Goal: Task Accomplishment & Management: Complete application form

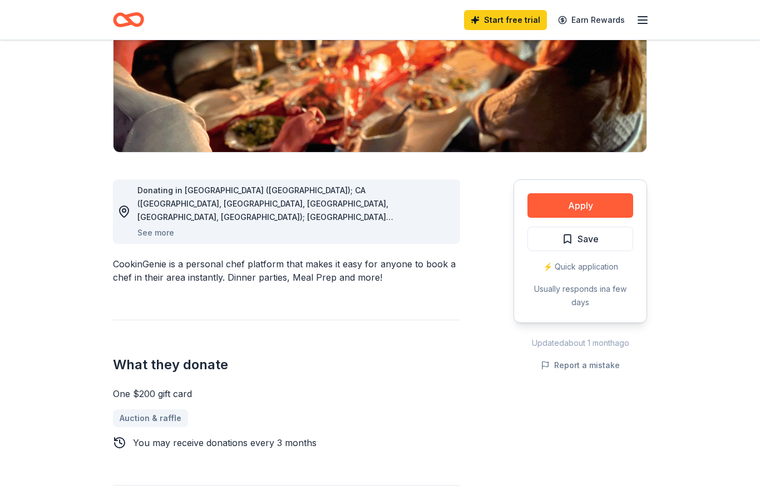
scroll to position [182, 0]
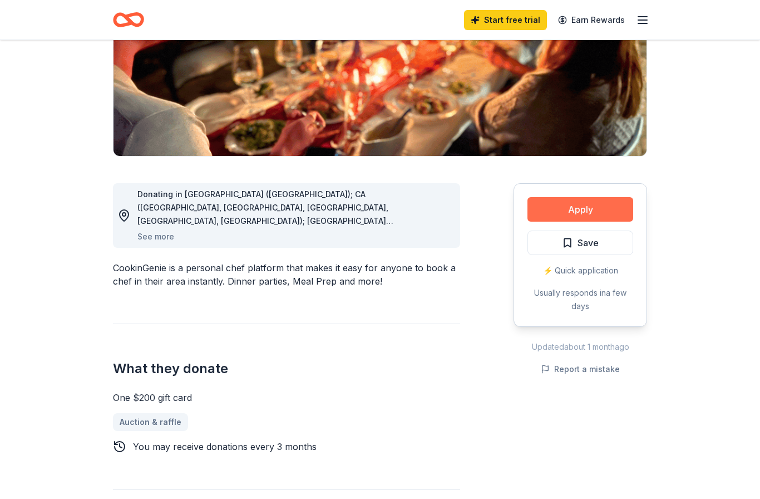
click at [575, 209] on button "Apply" at bounding box center [580, 209] width 106 height 24
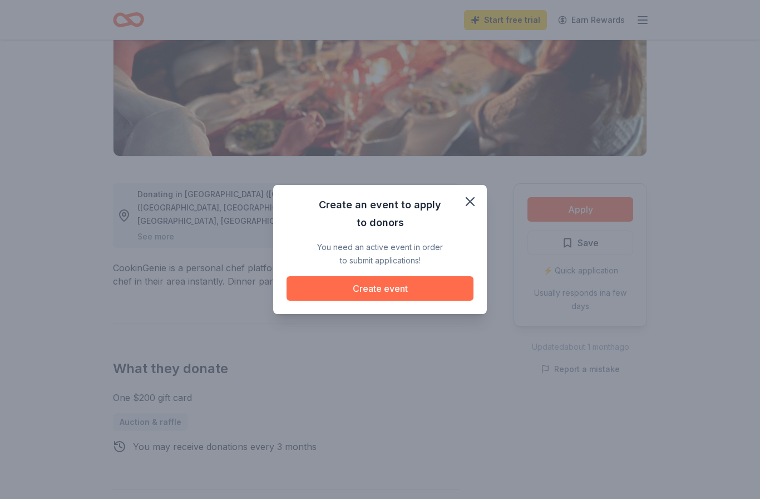
click at [384, 290] on button "Create event" at bounding box center [380, 288] width 187 height 24
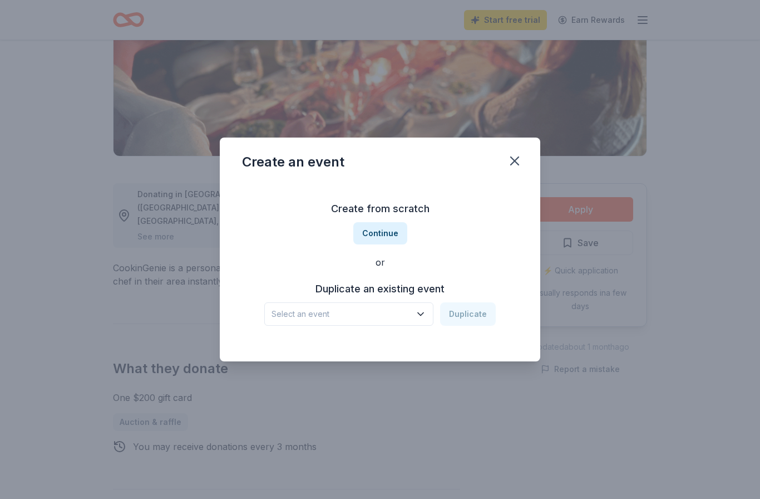
click at [416, 315] on button "Select an event" at bounding box center [348, 313] width 169 height 23
click at [384, 231] on button "Continue" at bounding box center [380, 233] width 54 height 22
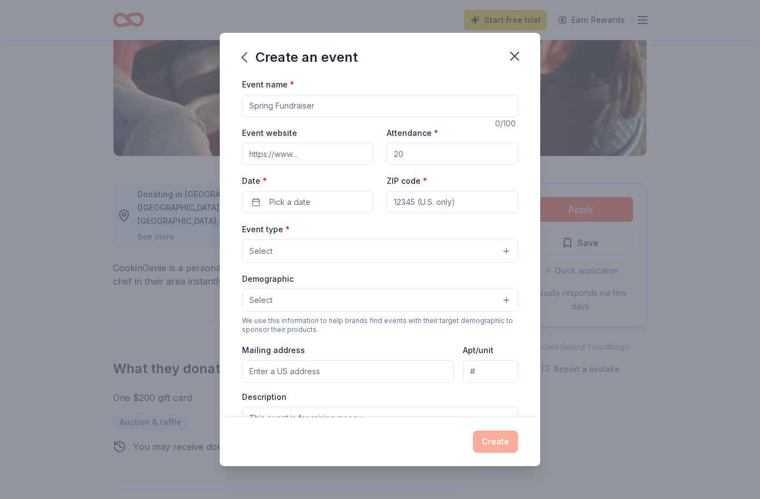
click at [431, 102] on input "Event name *" at bounding box center [380, 106] width 276 height 22
type input "Splash 3 Foundation Veteran Charities Golf Tournment"
click at [324, 156] on input "Event website" at bounding box center [307, 153] width 131 height 22
type input "https://splash3foundationcharitytournaments.com"
click at [466, 151] on input "Attendance *" at bounding box center [452, 153] width 131 height 22
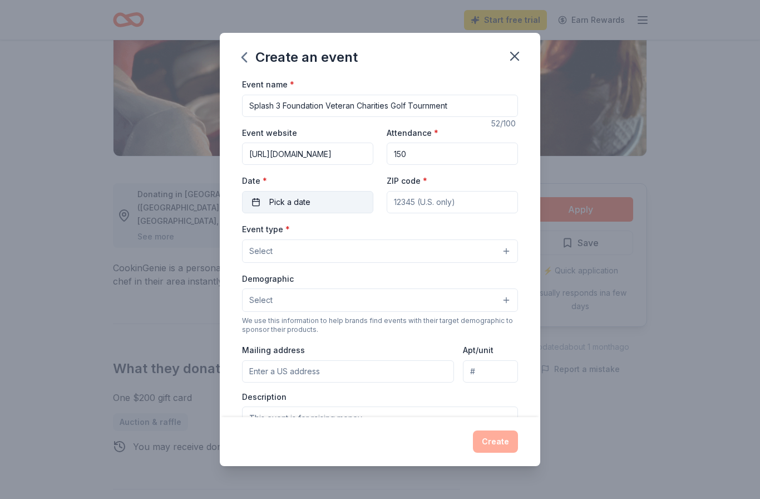
type input "150"
click at [339, 205] on button "Pick a date" at bounding box center [307, 202] width 131 height 22
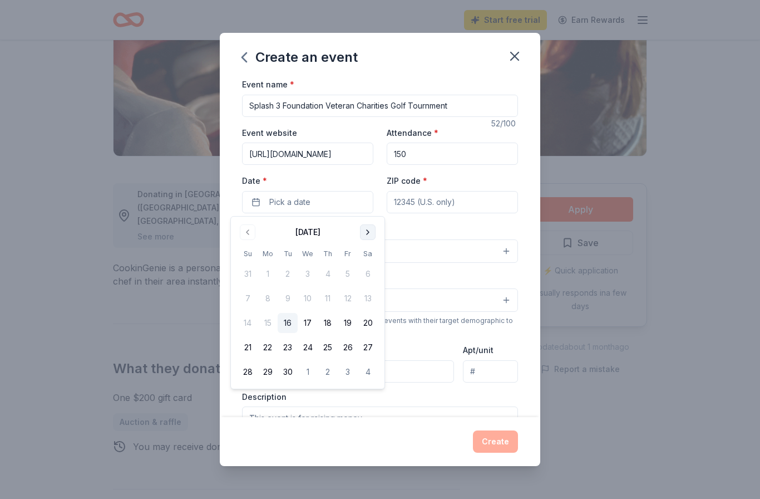
click at [371, 230] on button "Go to next month" at bounding box center [368, 232] width 16 height 16
click at [363, 232] on button "Go to next month" at bounding box center [368, 232] width 16 height 16
click at [365, 229] on button "Go to next month" at bounding box center [368, 232] width 16 height 16
click at [351, 297] on button "12" at bounding box center [348, 298] width 20 height 20
click at [472, 203] on input "ZIP code *" at bounding box center [452, 202] width 131 height 22
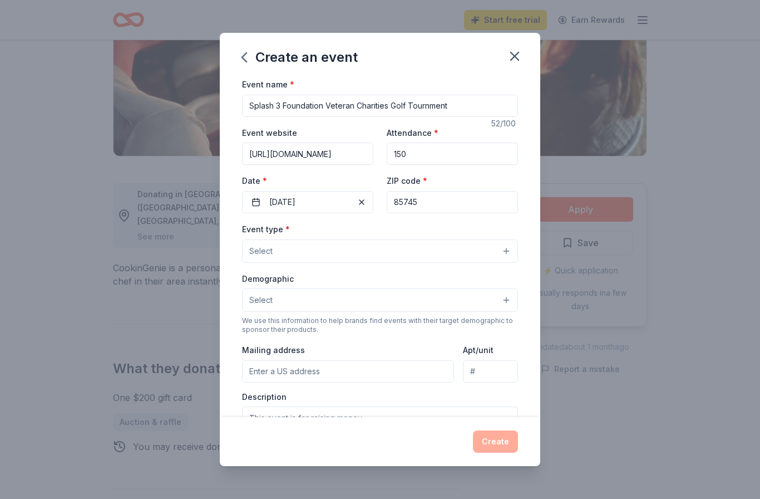
type input "85745"
click at [507, 255] on button "Select" at bounding box center [380, 250] width 276 height 23
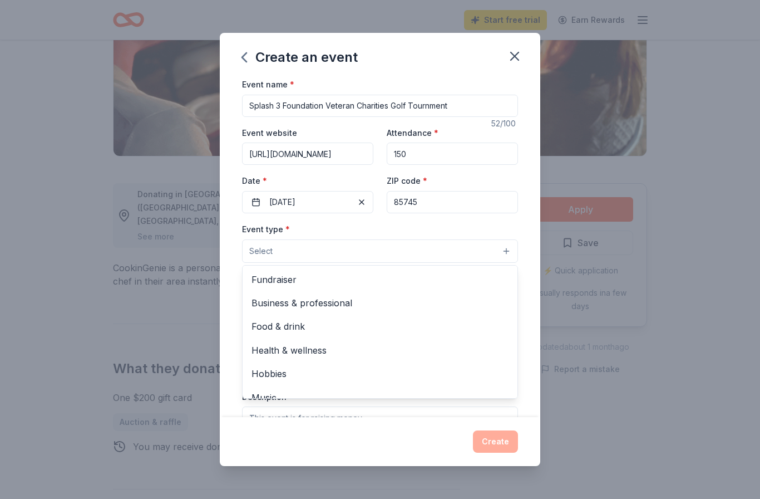
scroll to position [0, 0]
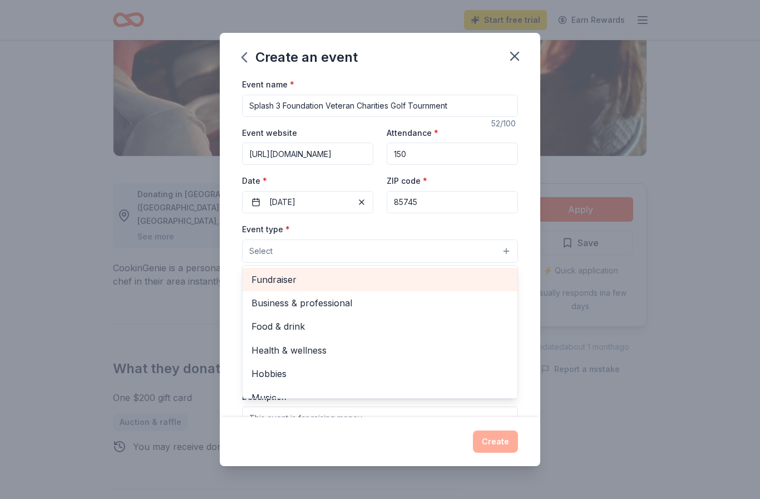
click at [276, 277] on span "Fundraiser" at bounding box center [379, 279] width 257 height 14
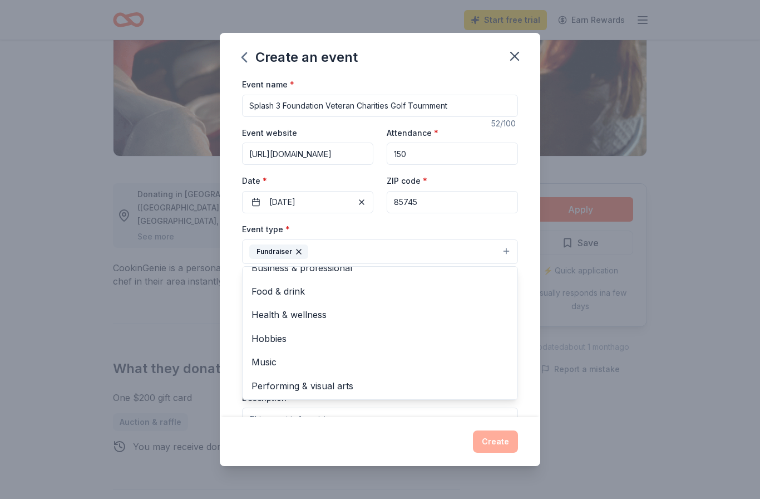
scroll to position [12, 0]
click at [378, 251] on button "Fundraiser" at bounding box center [380, 251] width 276 height 24
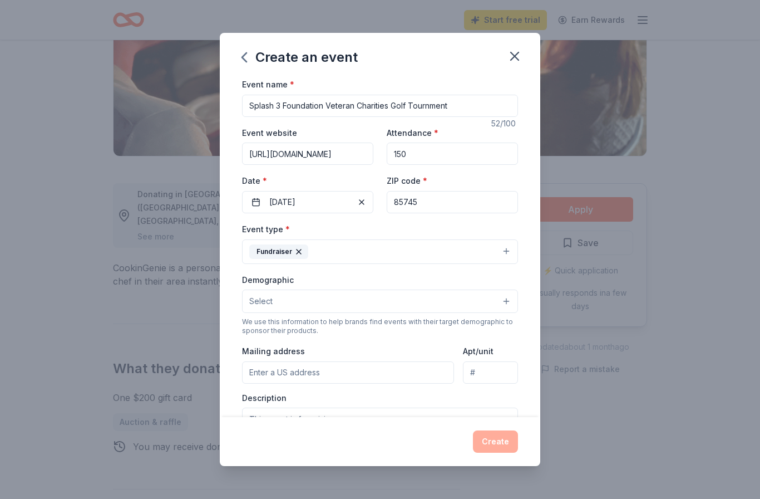
click at [507, 253] on button "Fundraiser" at bounding box center [380, 251] width 276 height 24
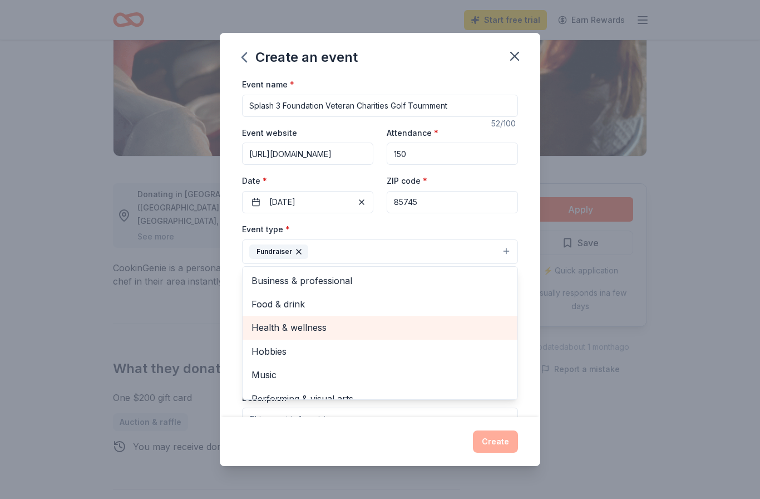
click at [314, 329] on span "Health & wellness" at bounding box center [379, 327] width 257 height 14
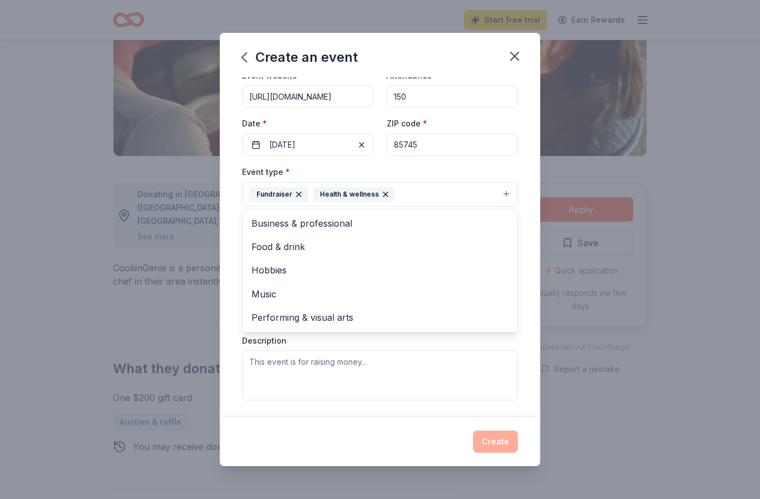
scroll to position [58, 0]
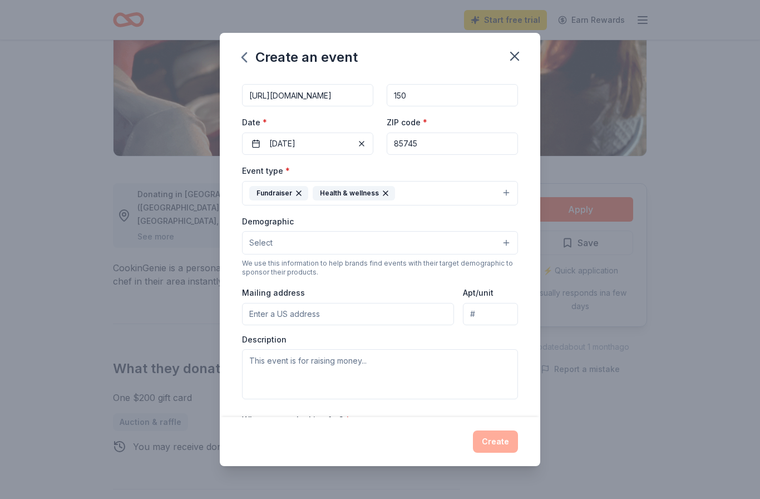
click at [501, 248] on button "Select" at bounding box center [380, 242] width 276 height 23
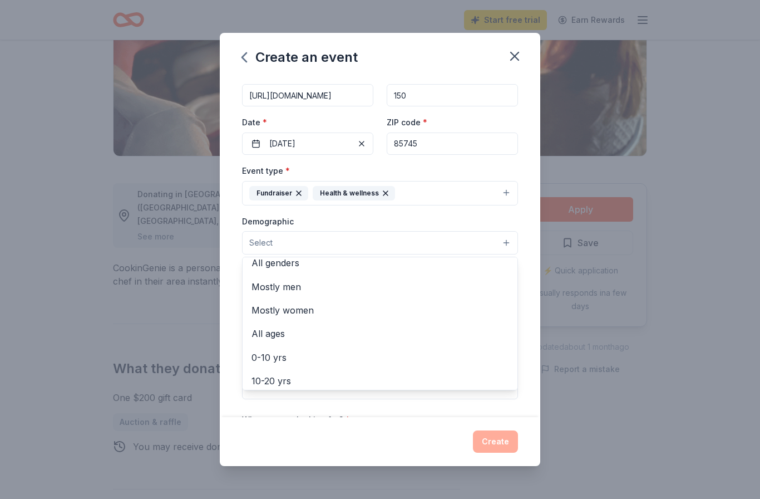
scroll to position [8, 0]
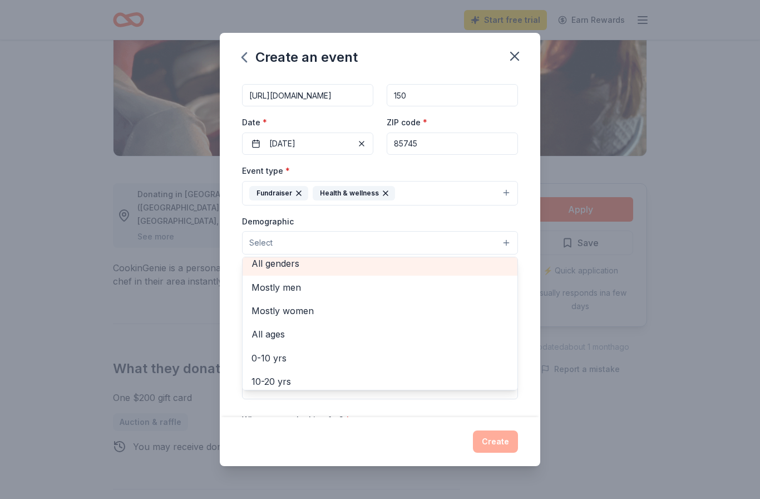
click at [287, 267] on span "All genders" at bounding box center [379, 263] width 257 height 14
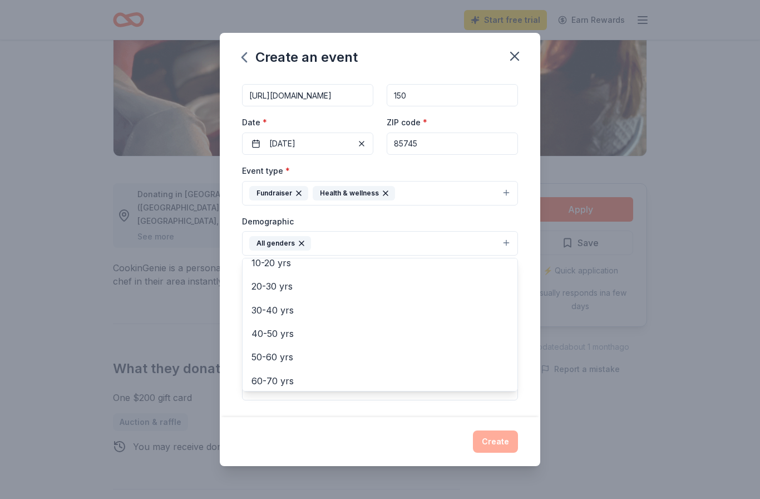
scroll to position [101, 0]
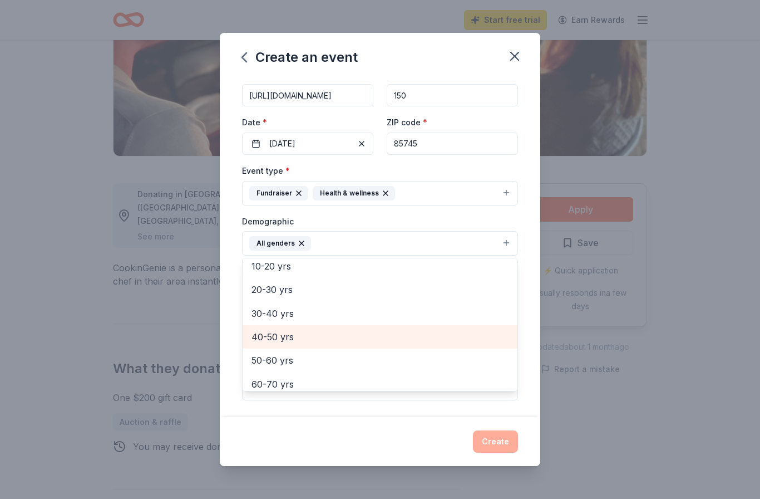
click at [274, 339] on span "40-50 yrs" at bounding box center [379, 336] width 257 height 14
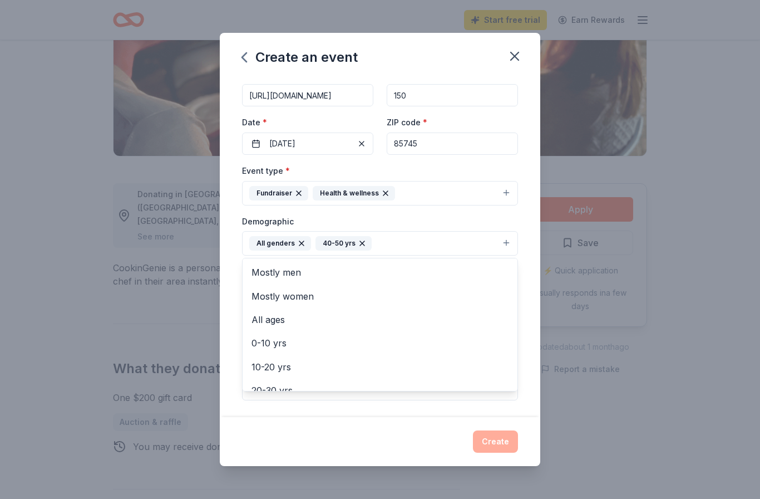
scroll to position [0, 0]
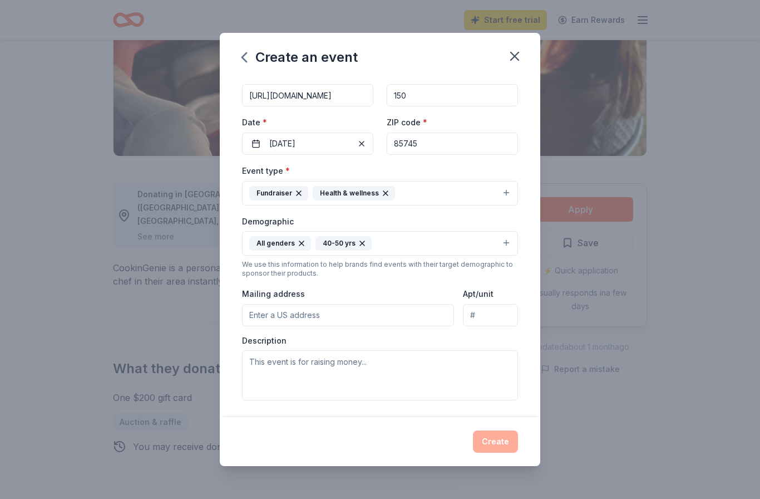
click at [369, 317] on input "Mailing address" at bounding box center [348, 315] width 212 height 22
type input "3819 W Tohono View Pl"
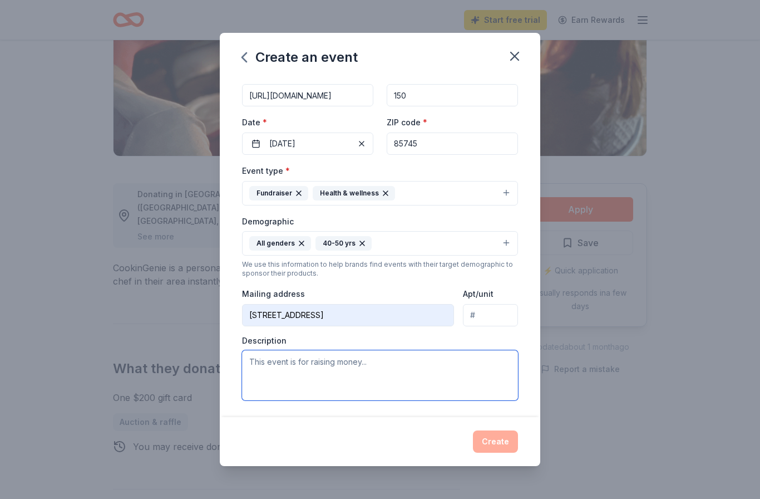
click at [420, 366] on textarea at bounding box center [380, 375] width 276 height 50
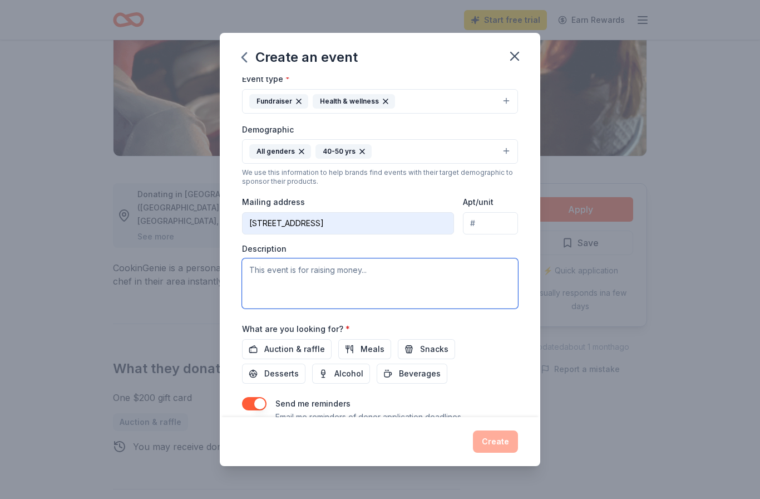
scroll to position [151, 0]
click at [413, 270] on textarea "As a 501(C)(3) the Splash 3 Foundation" at bounding box center [380, 283] width 276 height 50
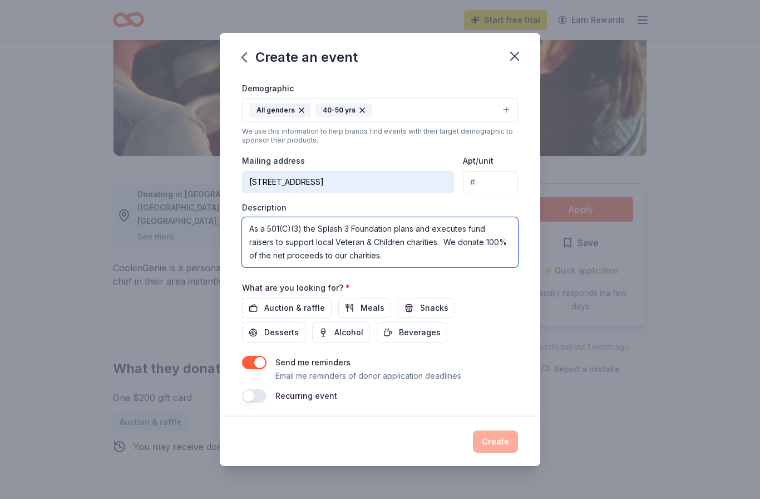
scroll to position [187, 0]
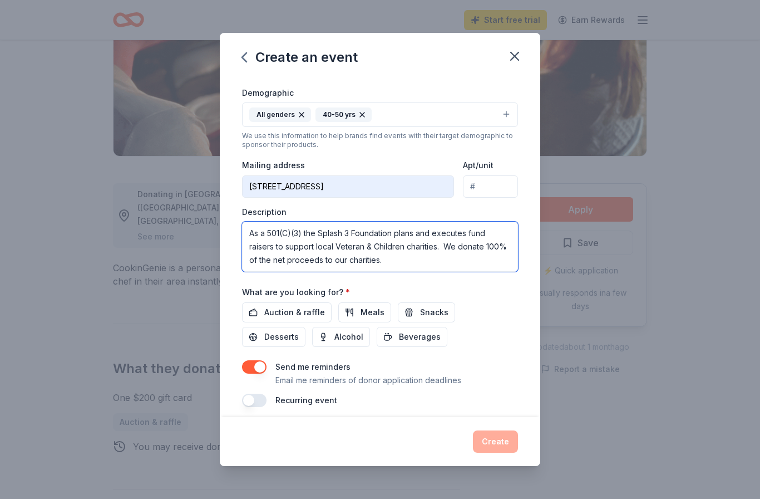
click at [332, 245] on textarea "As a 501(C)(3) the Splash 3 Foundation plans and executes fund raisers to suppo…" at bounding box center [380, 246] width 276 height 50
click at [471, 233] on textarea "As a 501(C)(3) the Splash 3 Foundation plans and executes fund raisers to suppo…" at bounding box center [380, 246] width 276 height 50
click at [495, 248] on textarea "As a 501(C)(3) the Splash 3 Foundation plans and execute golf tournament fund r…" at bounding box center [380, 246] width 276 height 50
click at [442, 263] on textarea "As a 501(C)(3) the Splash 3 Foundation plans and execute golf tournament fund r…" at bounding box center [380, 246] width 276 height 50
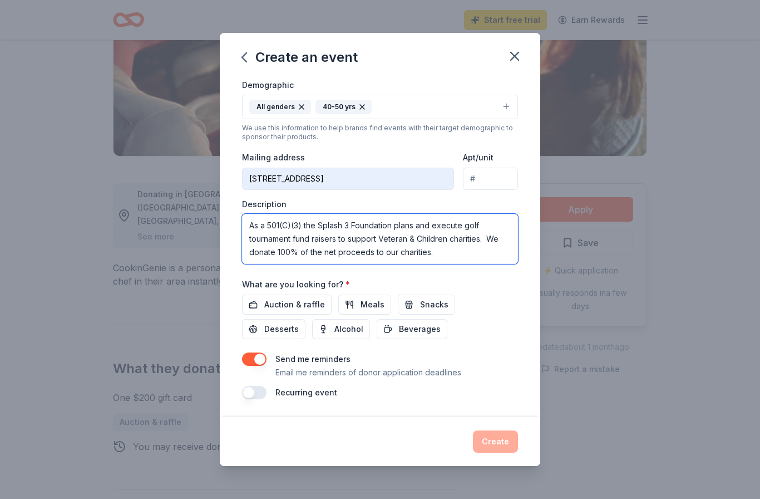
scroll to position [196, 0]
type textarea "As a 501(C)(3) the Splash 3 Foundation plans and execute golf tournament fund r…"
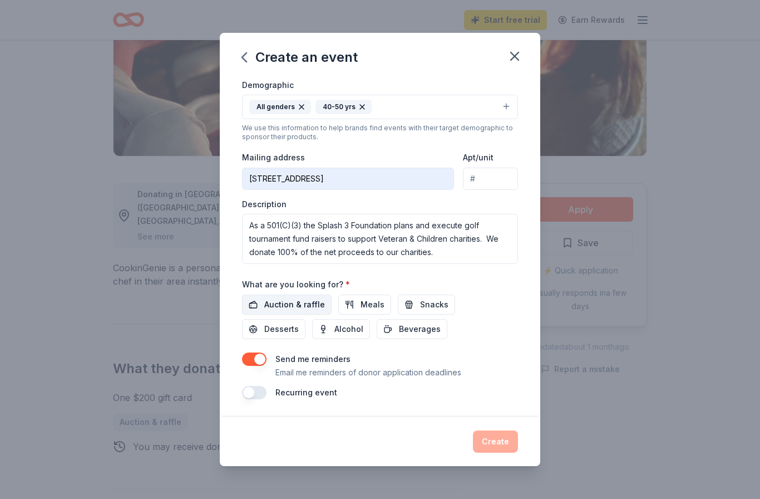
click at [280, 305] on span "Auction & raffle" at bounding box center [294, 304] width 61 height 13
click at [423, 304] on span "Snacks" at bounding box center [434, 304] width 28 height 13
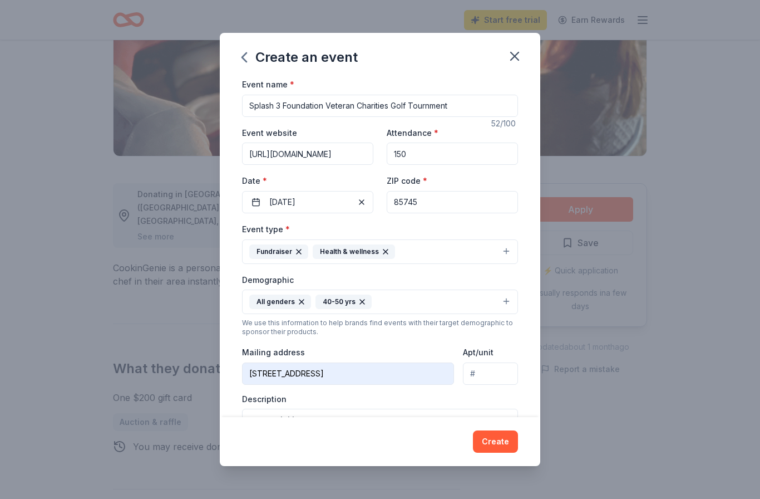
scroll to position [0, 0]
click at [510, 304] on button "All genders 40-50 yrs" at bounding box center [380, 301] width 276 height 24
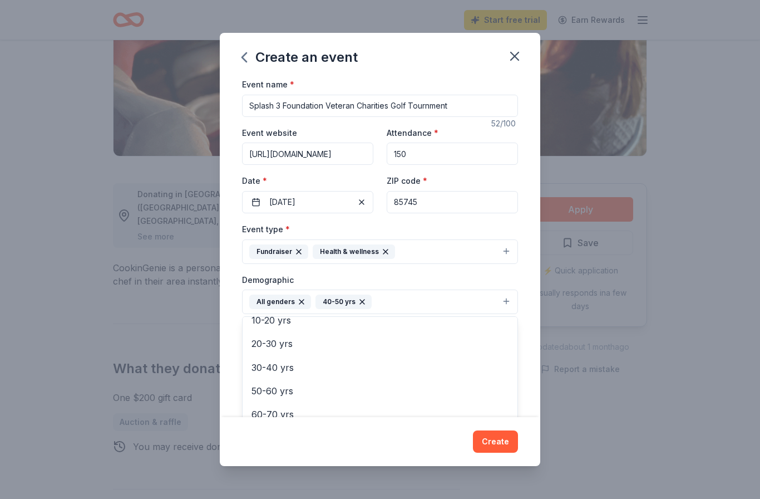
scroll to position [110, 0]
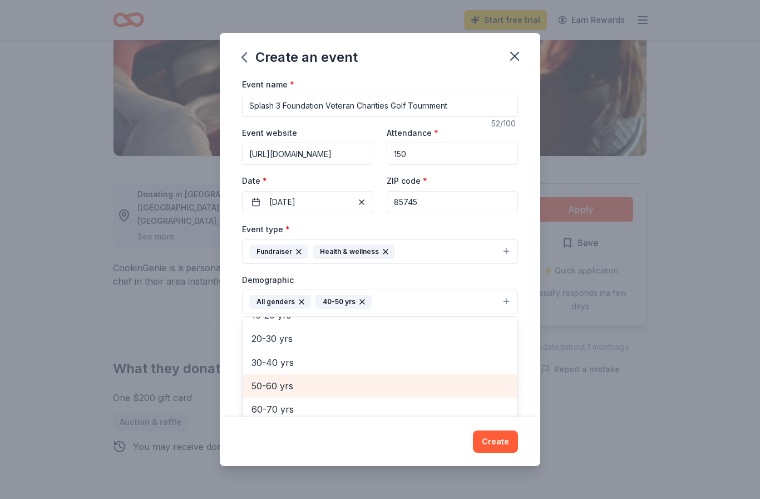
click at [274, 388] on span "50-60 yrs" at bounding box center [379, 385] width 257 height 14
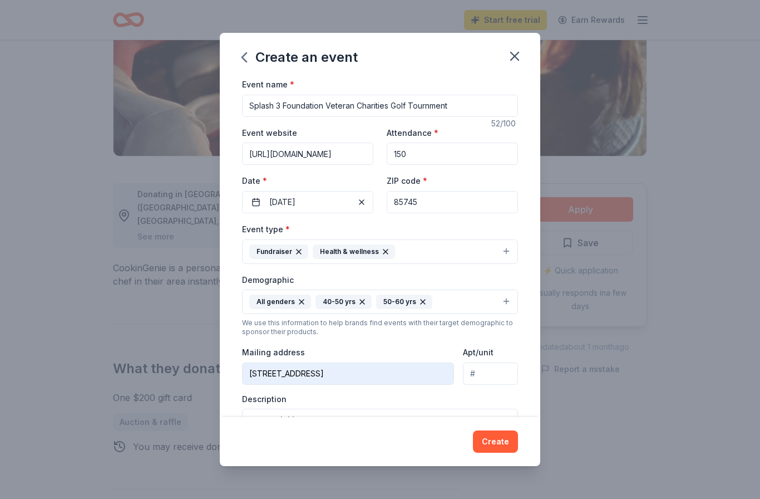
click at [428, 105] on input "Splash 3 Foundation Veteran Charities Golf Tournment" at bounding box center [380, 106] width 276 height 22
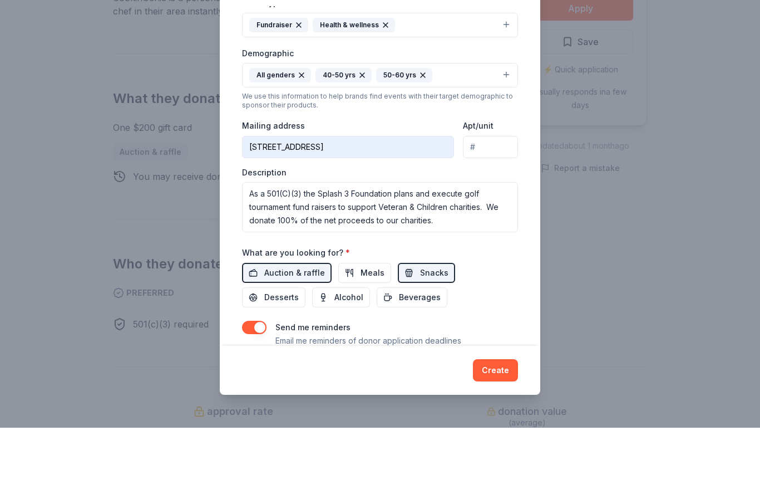
scroll to position [381, 0]
type input "Splash 3 Foundation Veteran Charities Golf Tournament"
click at [502, 430] on button "Create" at bounding box center [495, 441] width 45 height 22
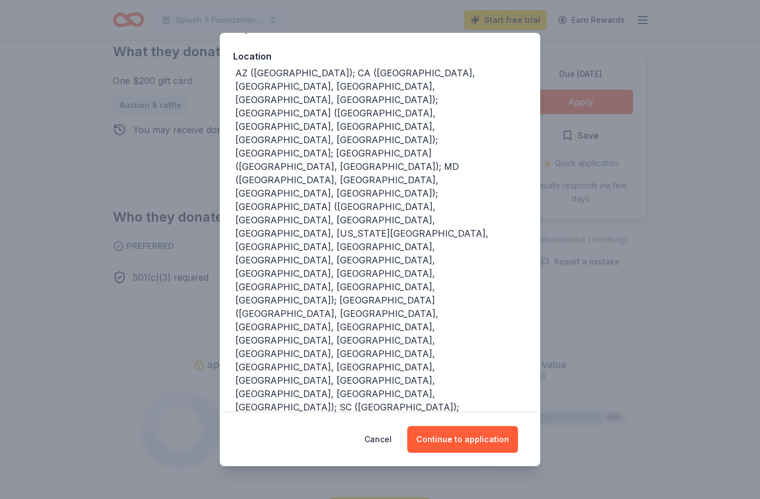
scroll to position [117, 0]
click at [458, 437] on button "Continue to application" at bounding box center [462, 439] width 111 height 27
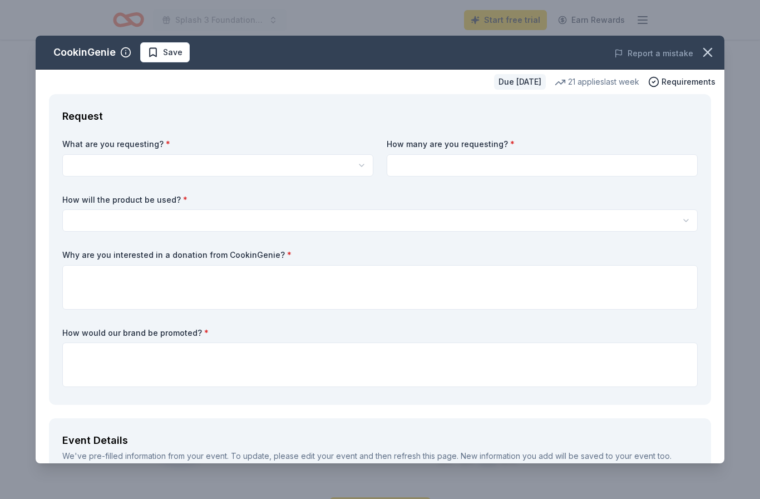
click at [165, 165] on button "button" at bounding box center [217, 165] width 311 height 22
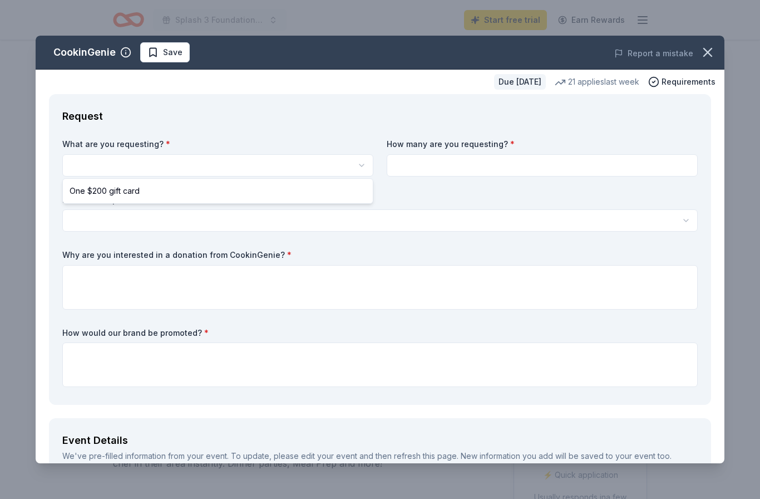
scroll to position [0, 0]
click at [159, 192] on div "One $200 gift card" at bounding box center [218, 191] width 307 height 20
select select "One $200 gift card"
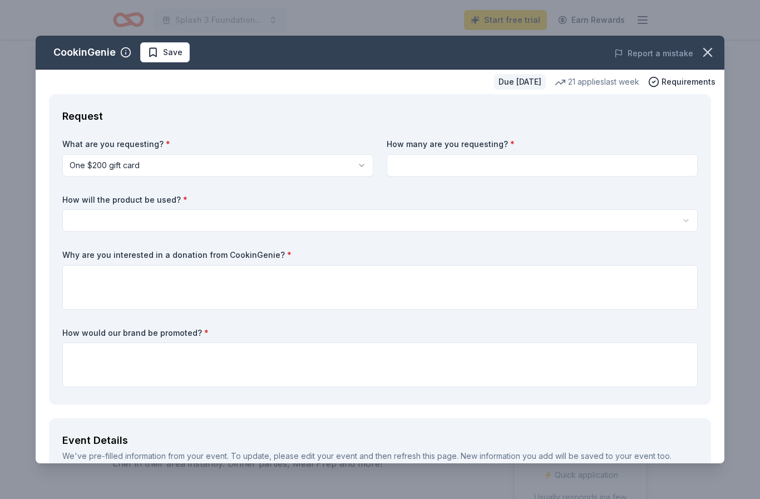
click at [629, 166] on input at bounding box center [542, 165] width 311 height 22
type input "2"
click at [153, 219] on button "button" at bounding box center [379, 220] width 635 height 22
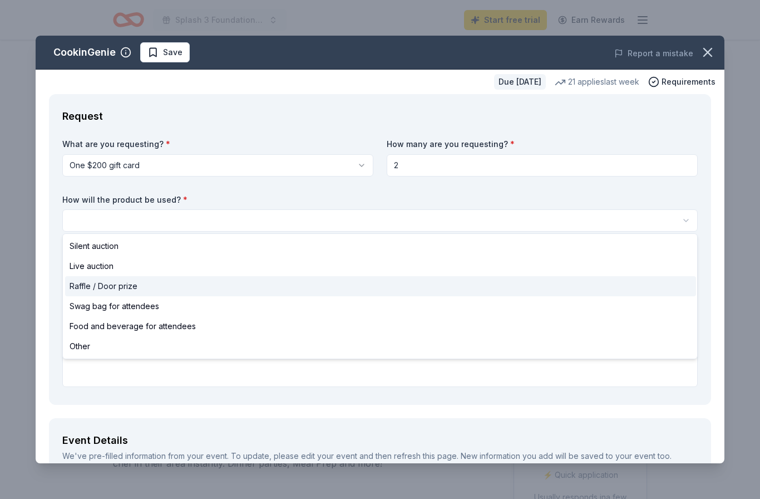
click at [98, 285] on span "Raffle / Door prize" at bounding box center [104, 285] width 68 height 13
select select "raffleDoorPrize"
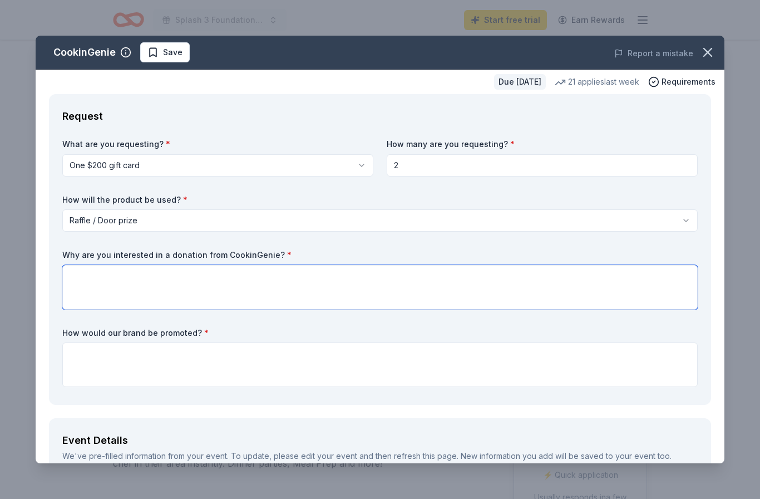
click at [93, 277] on textarea at bounding box center [379, 287] width 635 height 45
type textarea "O"
click at [80, 275] on textarea "The Splash 3 Foundation" at bounding box center [379, 287] width 635 height 45
click at [222, 277] on textarea "The values of the Splash 3 Foundation" at bounding box center [379, 287] width 635 height 45
click at [321, 277] on textarea "The values of the Splash 3 Foundation and CookinGenie align in our support for …" at bounding box center [379, 287] width 635 height 45
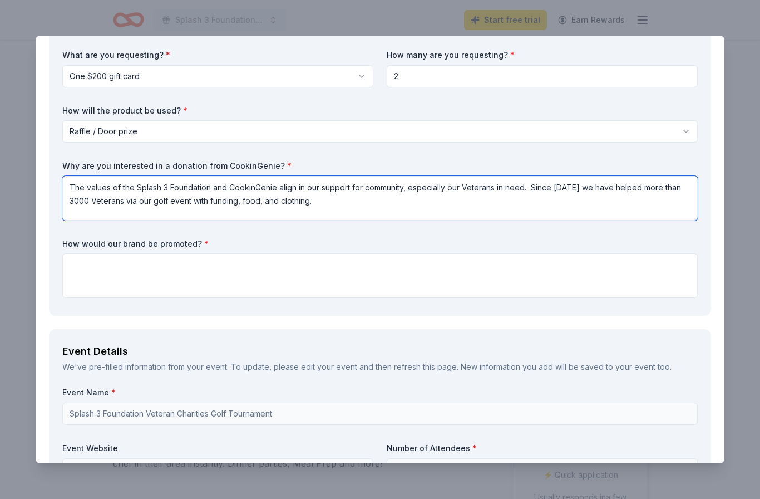
scroll to position [96, 0]
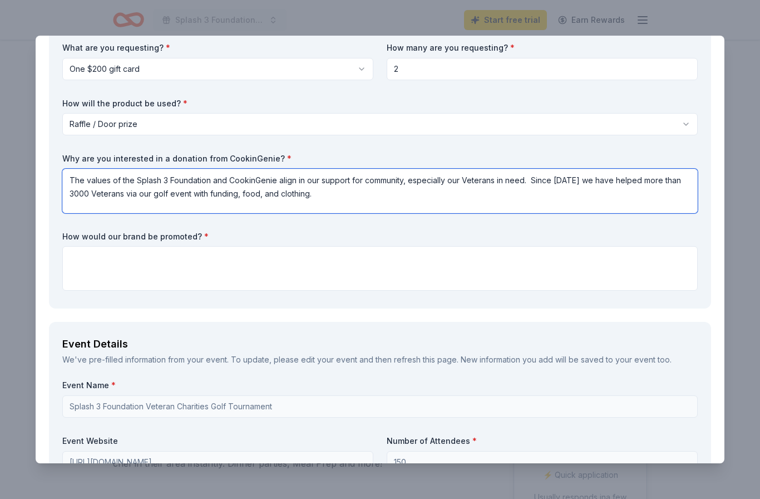
type textarea "The values of the Splash 3 Foundation and CookinGenie align in our support for …"
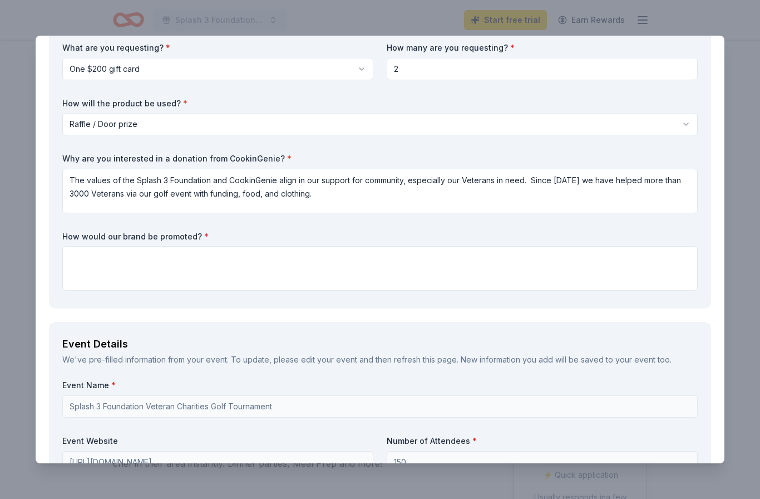
click at [102, 258] on textarea at bounding box center [379, 268] width 635 height 45
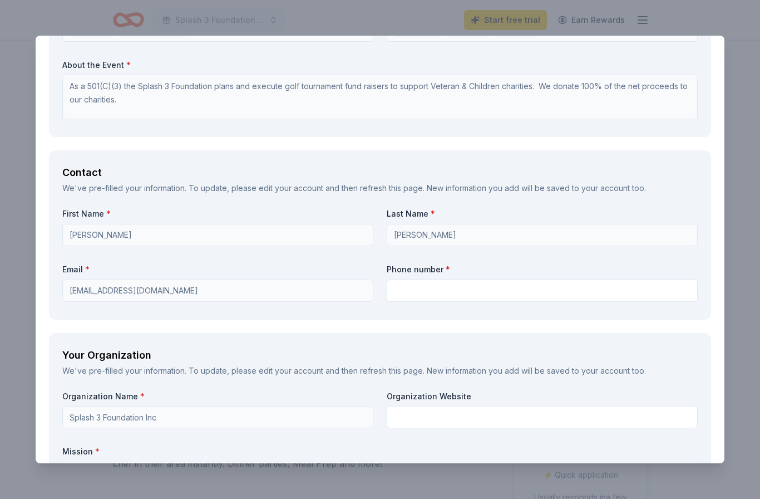
scroll to position [642, 0]
type textarea "Our Social Media team has accounts on the 3 primary platforms: LinkedIN, Facebo…"
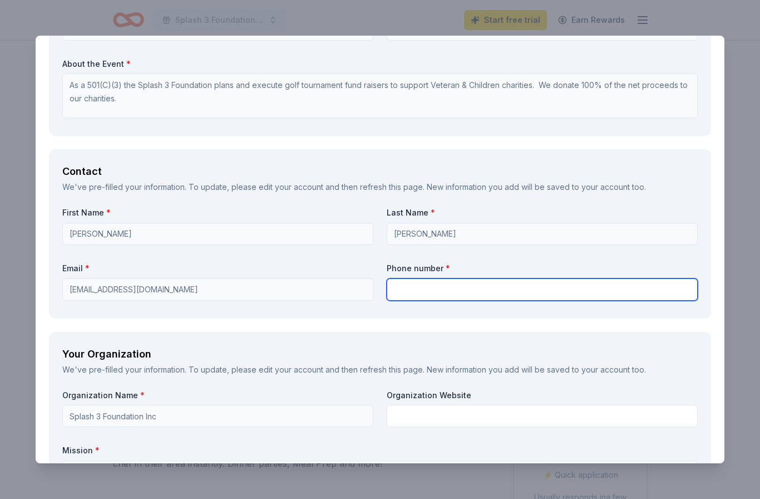
click at [461, 290] on input "text" at bounding box center [542, 289] width 311 height 22
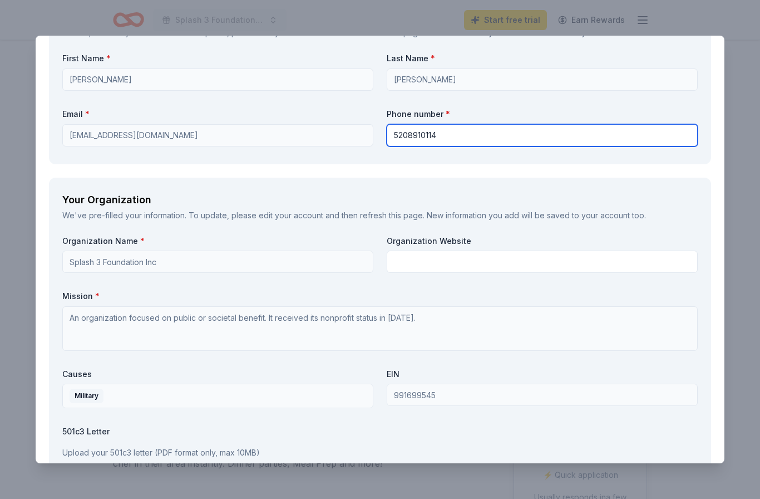
scroll to position [798, 0]
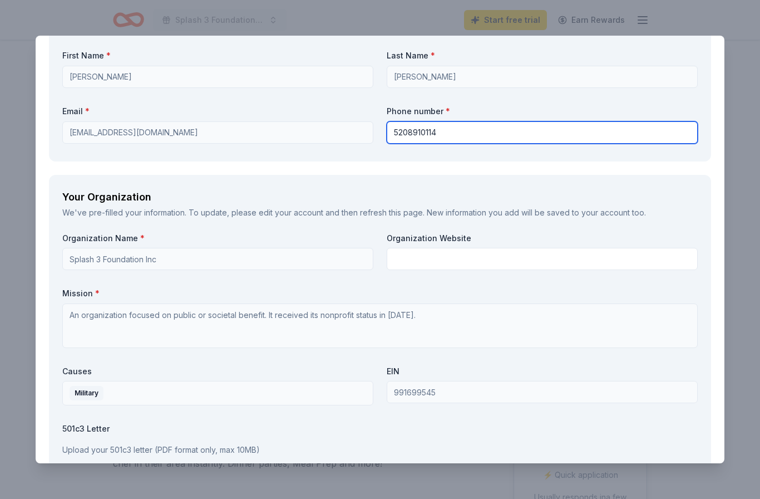
type input "5208910114"
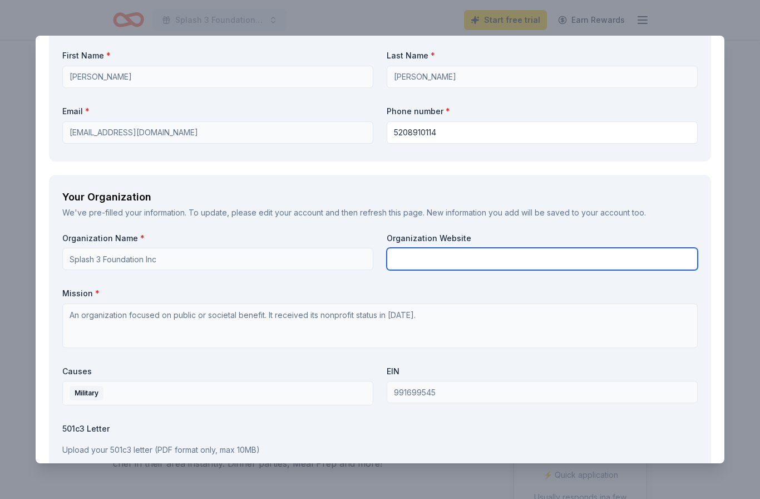
click at [451, 256] on input "text" at bounding box center [542, 259] width 311 height 22
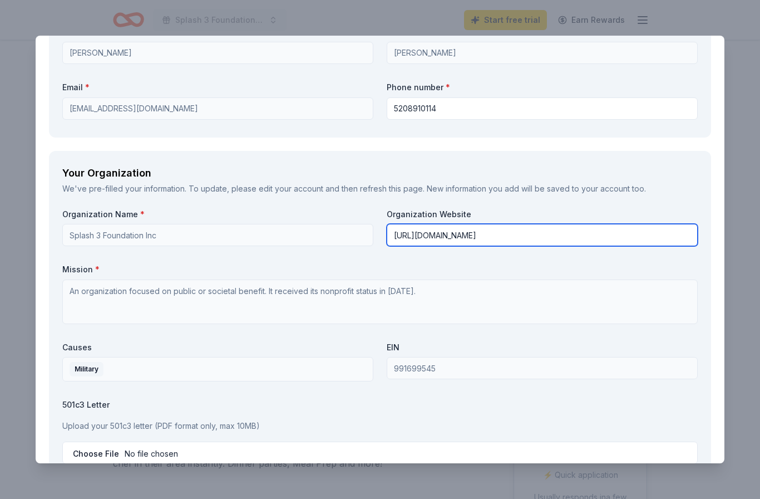
scroll to position [831, 0]
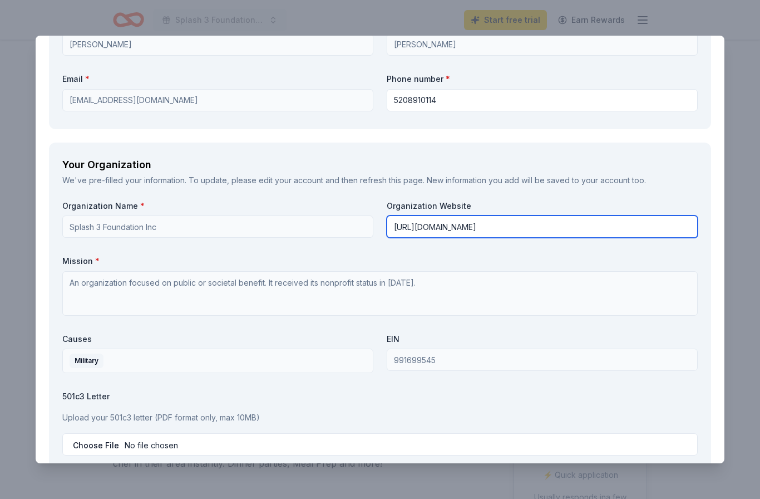
type input "[URL][DOMAIN_NAME]"
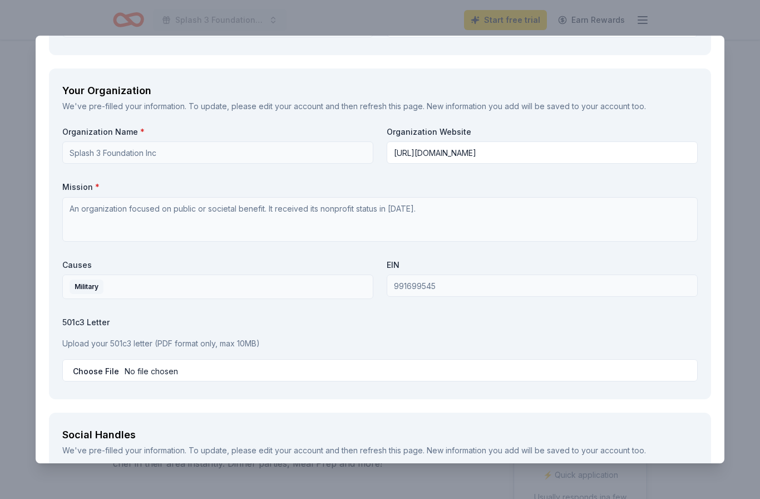
scroll to position [914, 0]
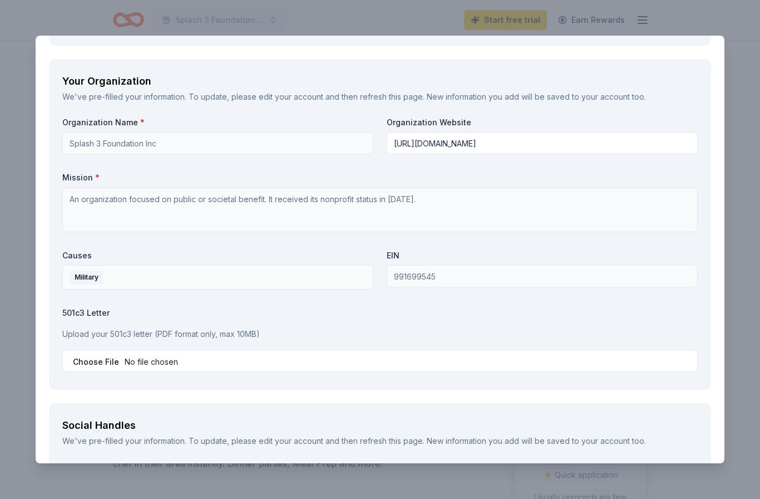
click at [107, 355] on input "file" at bounding box center [379, 360] width 635 height 22
type input "C:\fakepath\IRS LETTER - EIN for Splash 3 Foundation Inc.PDF"
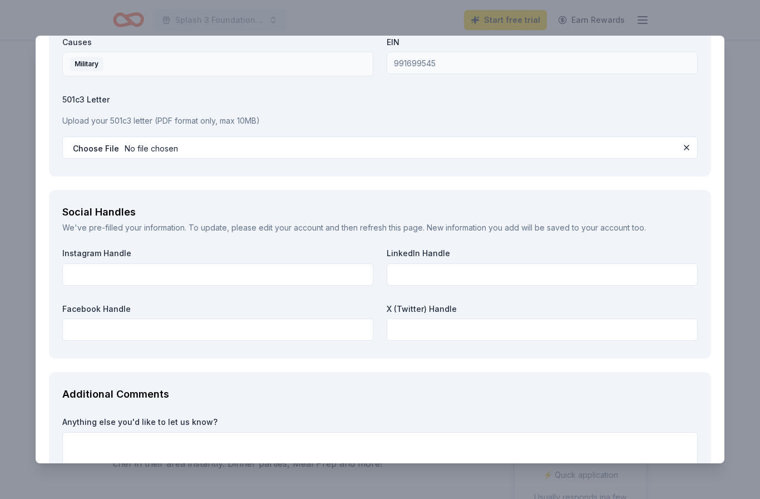
scroll to position [1130, 0]
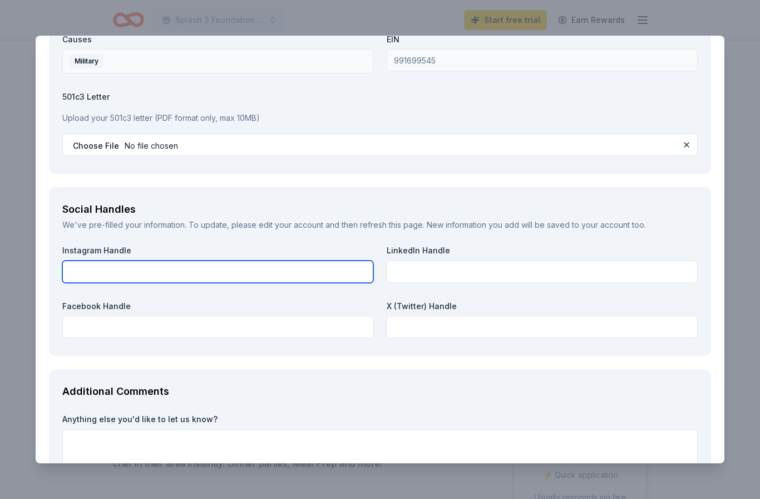
click at [172, 267] on input "text" at bounding box center [217, 271] width 311 height 22
type input "Thesplash3foundation"
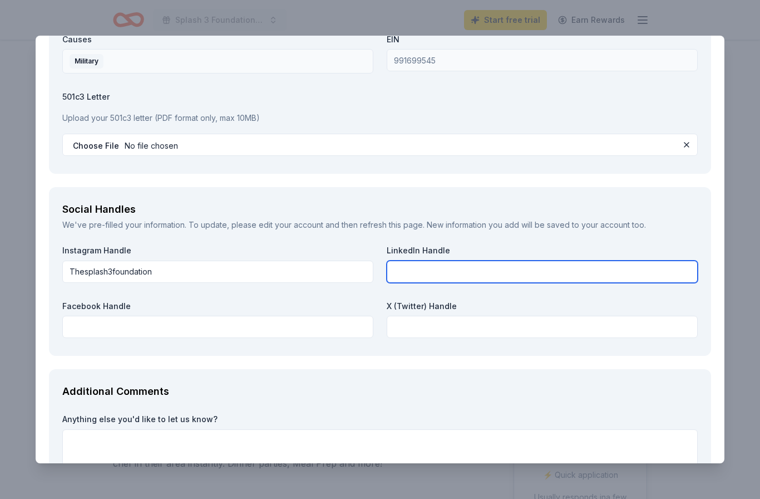
click at [470, 269] on input "text" at bounding box center [542, 271] width 311 height 22
type input "the-splash-3-foundation-inc"
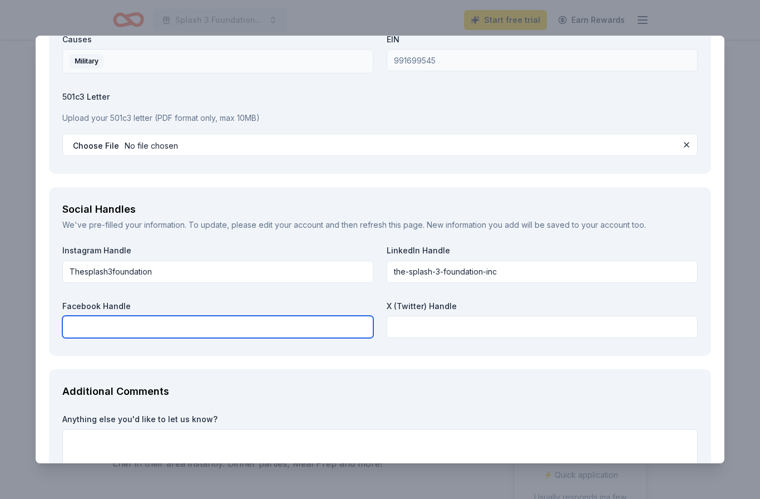
click at [146, 315] on input "text" at bounding box center [217, 326] width 311 height 22
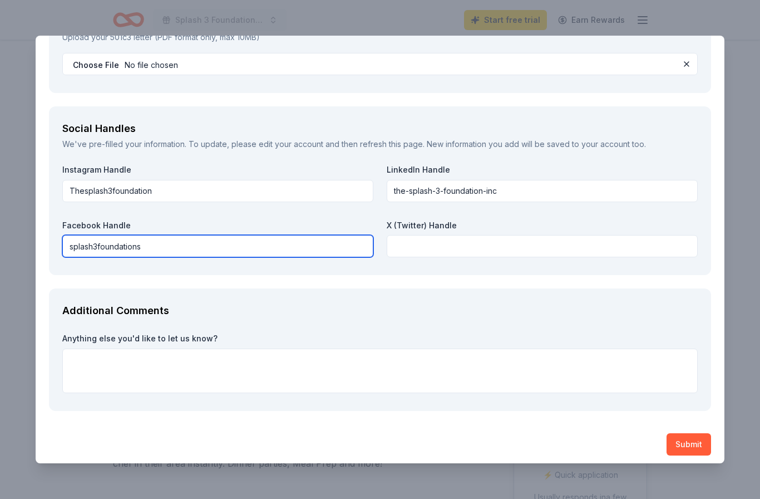
scroll to position [1210, 0]
type input "splash3foundations"
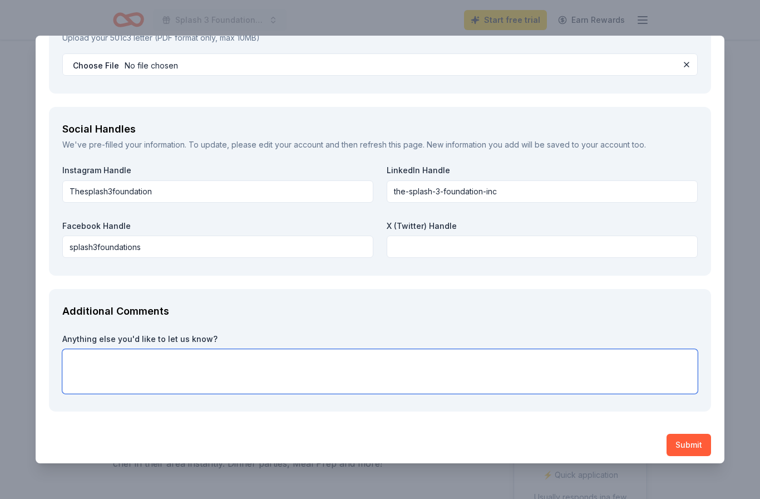
click at [87, 353] on textarea at bounding box center [379, 371] width 635 height 45
type textarea "1"
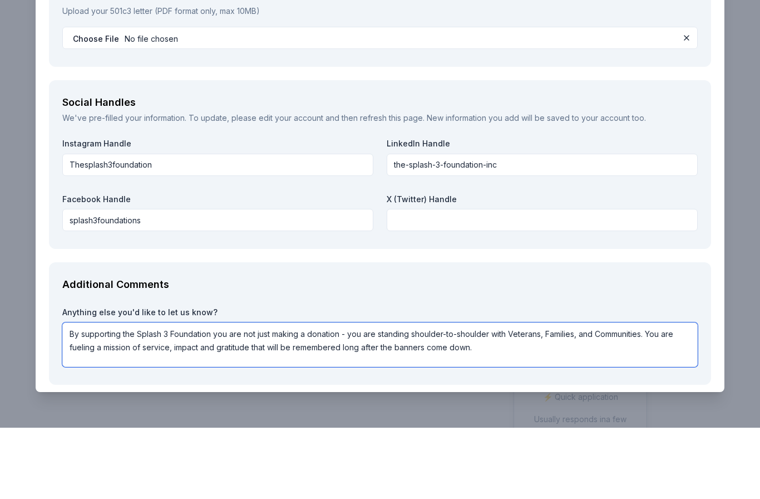
scroll to position [1165, 0]
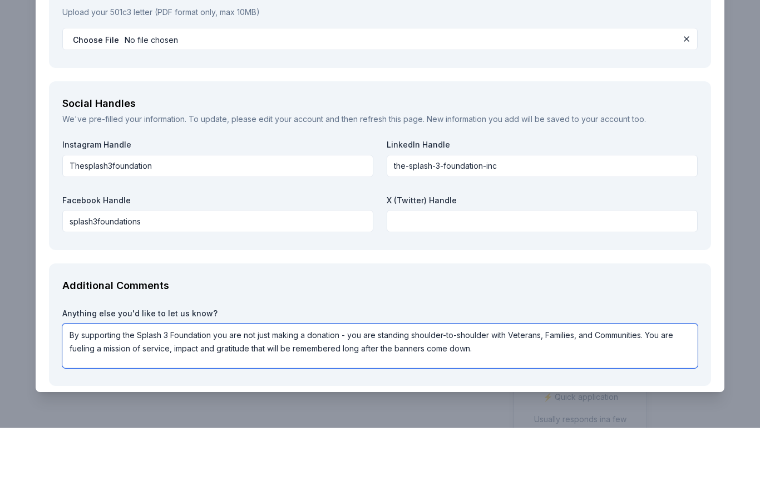
type textarea "By supporting the Splash 3 Foundation you are not just making a donation - you …"
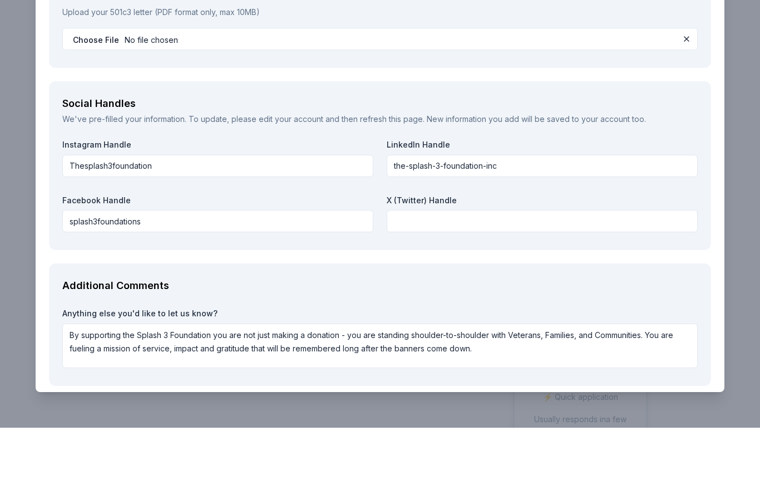
click at [690, 479] on button "Submit" at bounding box center [689, 490] width 45 height 22
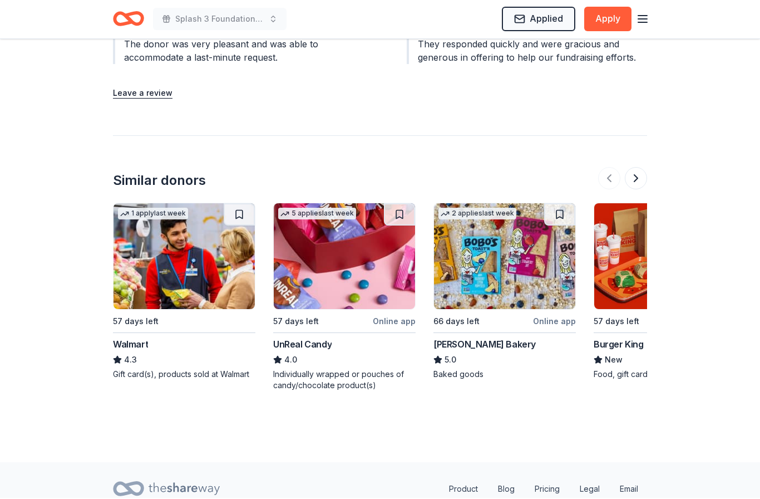
scroll to position [1339, 0]
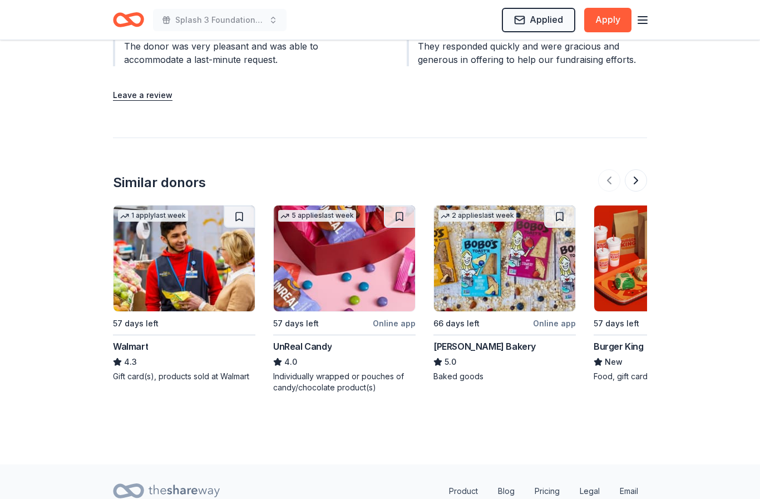
click at [182, 271] on img at bounding box center [184, 258] width 141 height 106
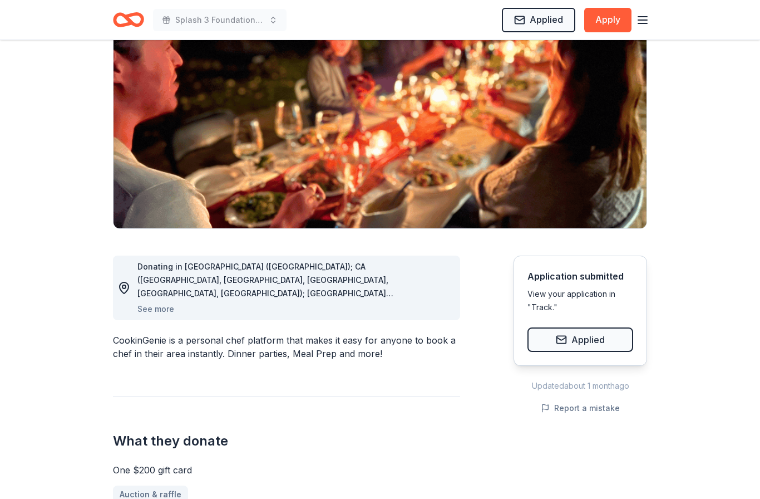
scroll to position [0, 0]
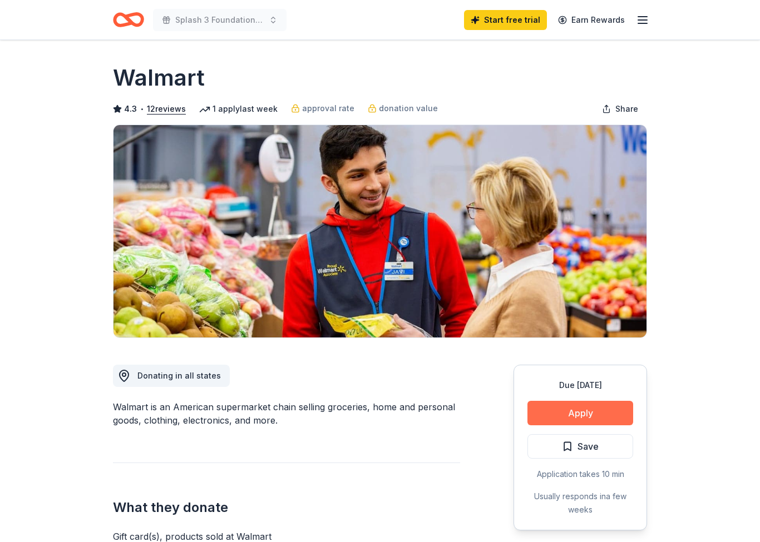
click at [582, 415] on button "Apply" at bounding box center [580, 413] width 106 height 24
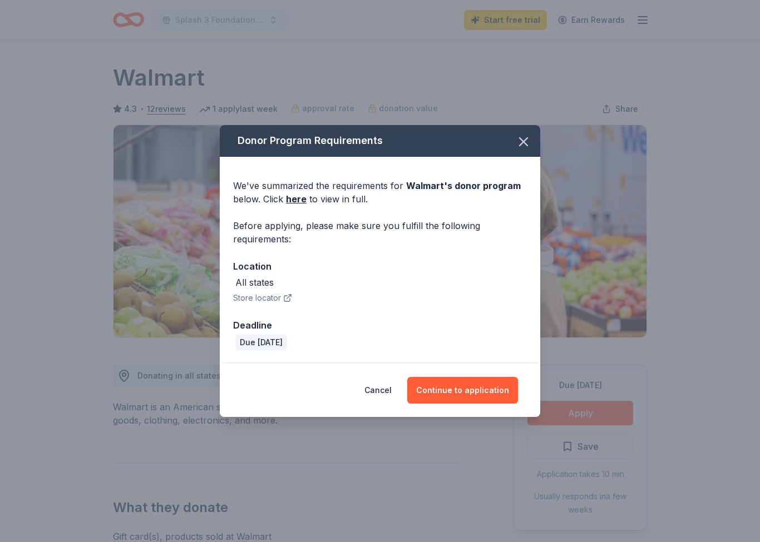
click at [303, 278] on div "All states" at bounding box center [380, 282] width 294 height 13
click at [298, 298] on div "All states Store locator" at bounding box center [380, 290] width 294 height 29
click at [275, 298] on button "Store locator" at bounding box center [262, 298] width 59 height 13
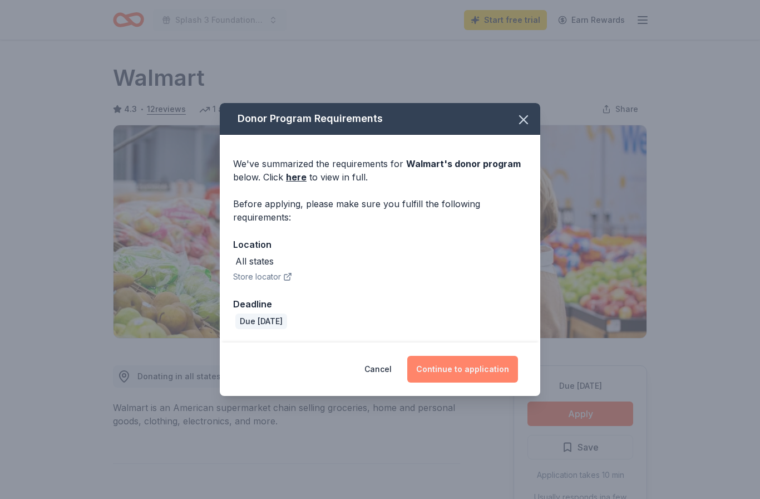
click at [473, 371] on button "Continue to application" at bounding box center [462, 369] width 111 height 27
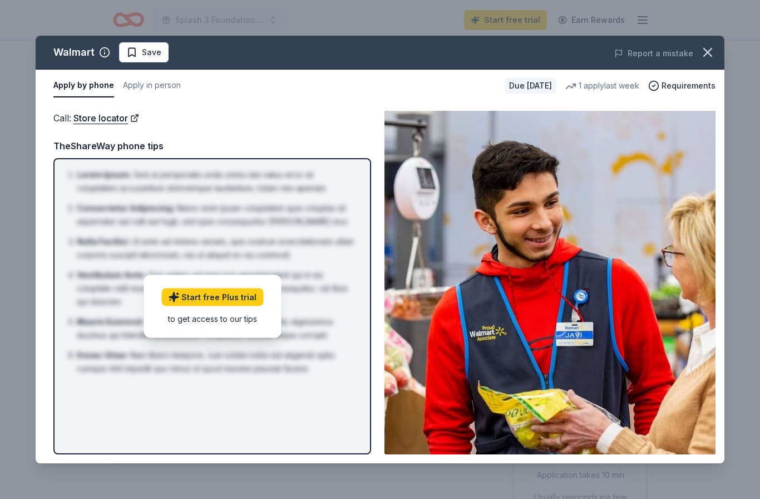
click at [368, 408] on div "Lorem Ipsum : Sed ut perspiciatis unde omnis iste natus error sit voluptatem ac…" at bounding box center [212, 306] width 318 height 296
click at [316, 119] on div "Call : Store locator" at bounding box center [212, 118] width 318 height 14
click at [445, 460] on div "Call : Store locator Call : Store locator TheShareWay phone tips Lorem Ipsum : …" at bounding box center [380, 282] width 689 height 361
click at [708, 53] on icon "button" at bounding box center [708, 53] width 16 height 16
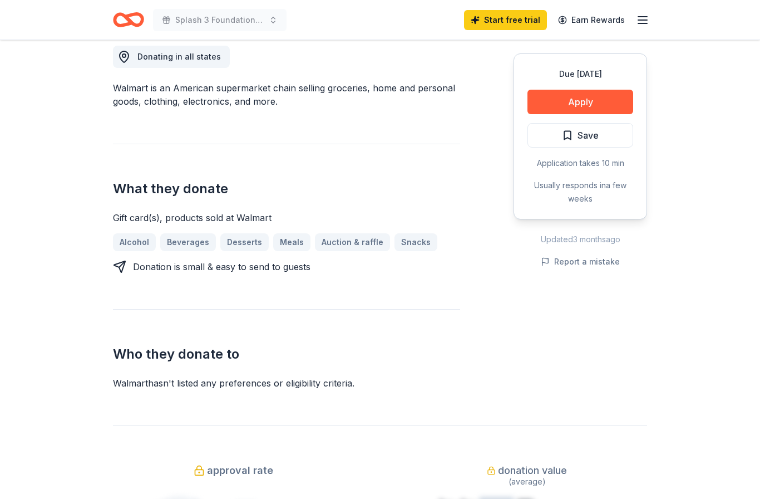
scroll to position [319, 0]
click at [467, 332] on div "Donating in all states Walmart is an American supermarket chain selling groceri…" at bounding box center [380, 204] width 534 height 371
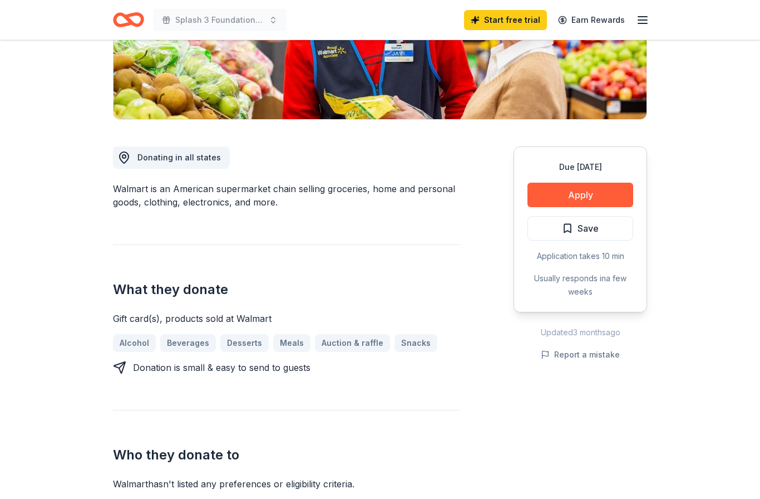
scroll to position [219, 0]
click at [577, 194] on button "Apply" at bounding box center [580, 194] width 106 height 24
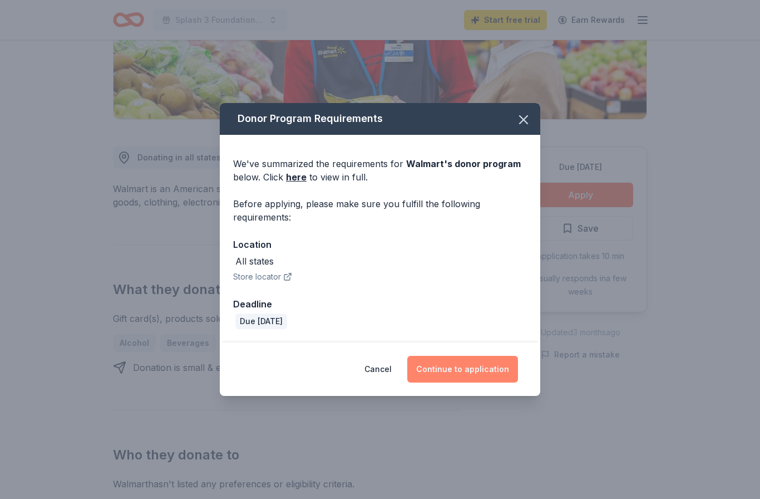
click at [475, 382] on button "Continue to application" at bounding box center [462, 369] width 111 height 27
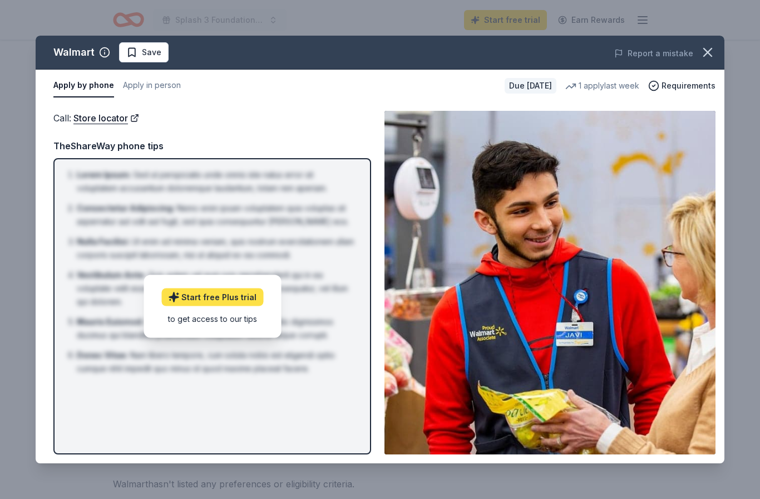
click at [213, 305] on link "Start free Plus trial" at bounding box center [212, 297] width 102 height 18
click at [709, 53] on icon "button" at bounding box center [708, 52] width 8 height 8
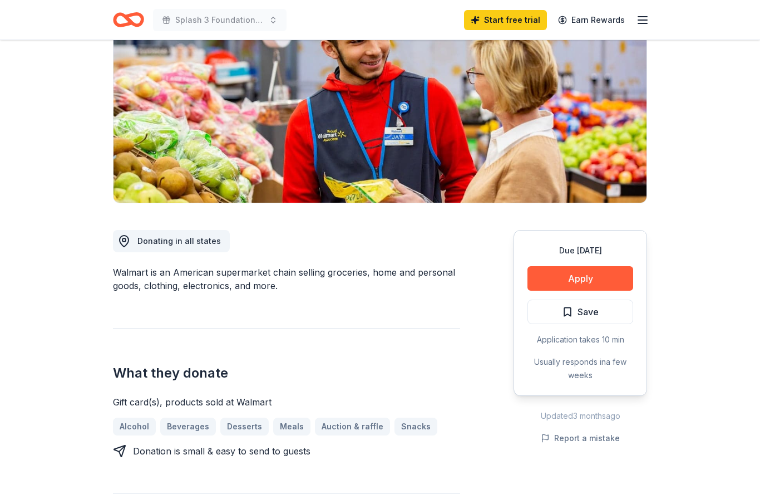
scroll to position [0, 0]
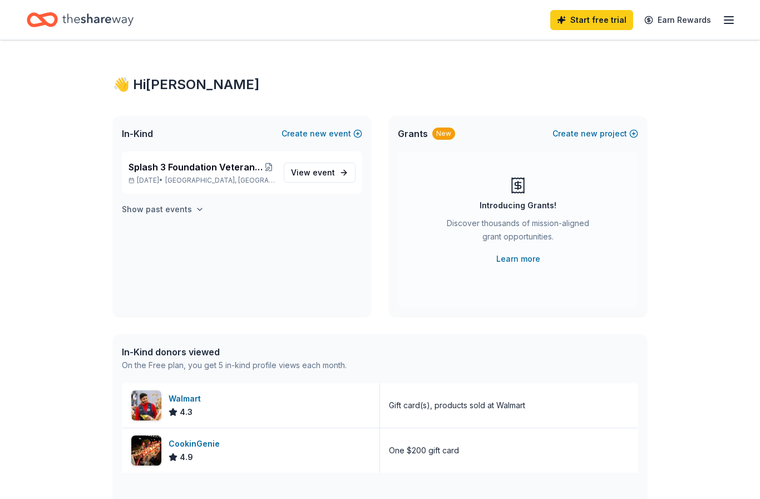
click at [187, 209] on h4 "Show past events" at bounding box center [157, 209] width 70 height 13
click at [729, 21] on icon "button" at bounding box center [728, 19] width 13 height 13
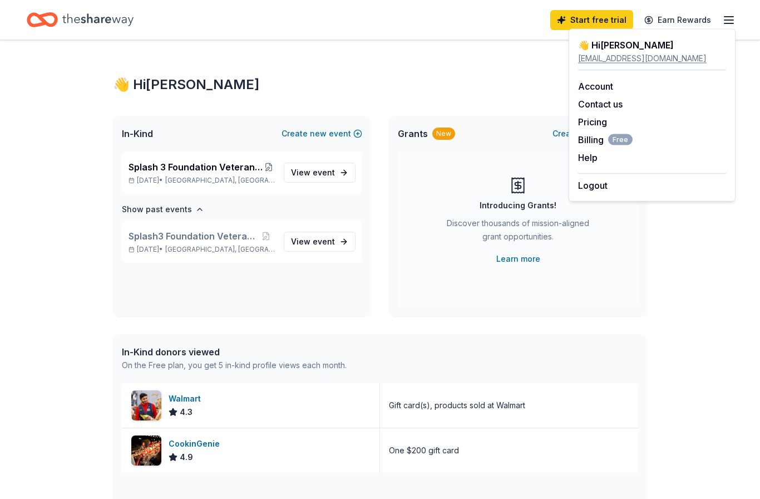
click at [503, 67] on div "👋 Hi Cesar In-Kind Create new event Splash 3 Foundation Veteran Charities Golf …" at bounding box center [380, 428] width 570 height 777
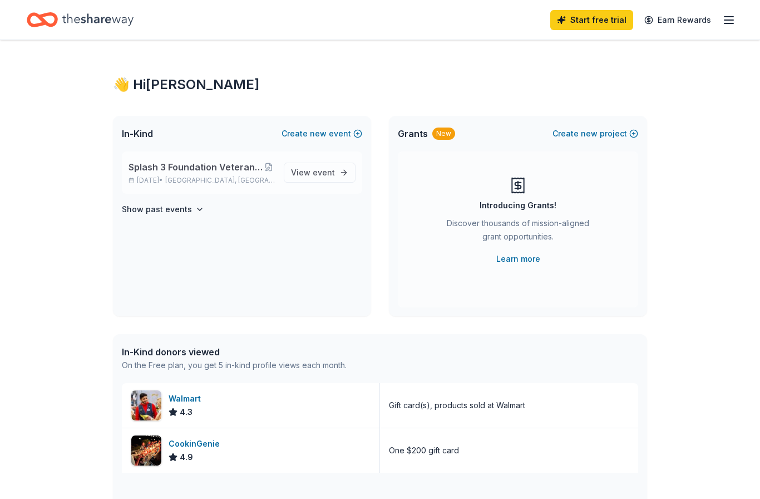
click at [201, 176] on span "[GEOGRAPHIC_DATA], [GEOGRAPHIC_DATA]" at bounding box center [220, 180] width 110 height 9
click at [731, 20] on line "button" at bounding box center [728, 20] width 9 height 0
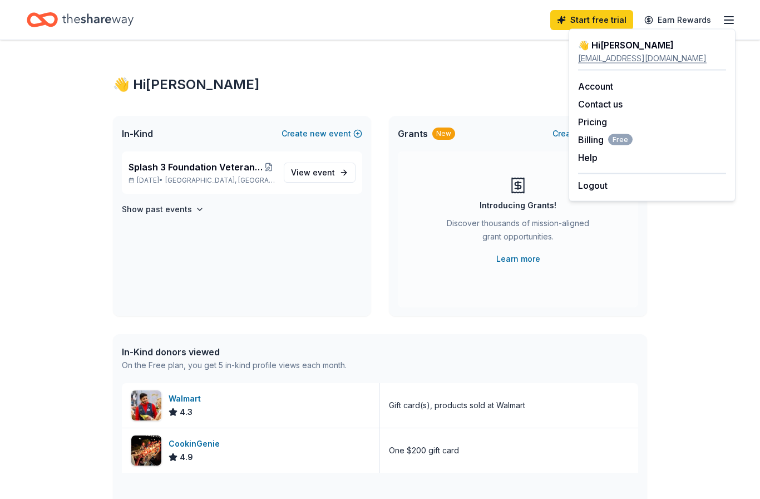
click at [626, 53] on div "[EMAIL_ADDRESS][DOMAIN_NAME]" at bounding box center [652, 58] width 148 height 13
click at [603, 88] on link "Account" at bounding box center [595, 86] width 35 height 11
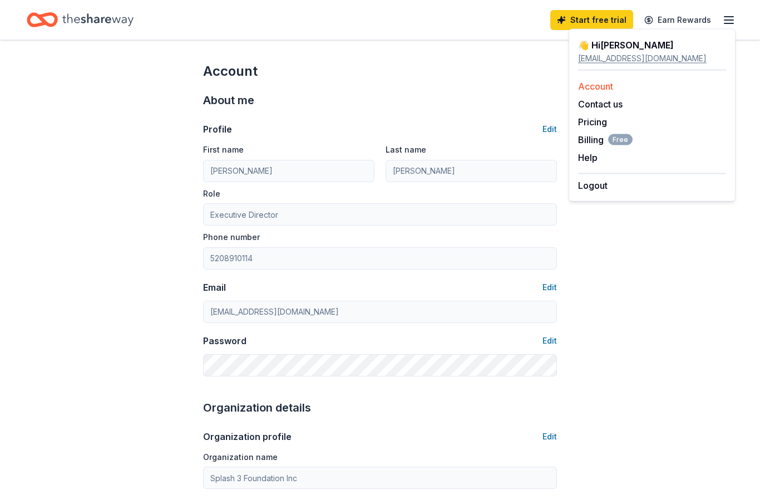
click at [593, 90] on link "Account" at bounding box center [595, 86] width 35 height 11
click at [602, 85] on link "Account" at bounding box center [595, 86] width 35 height 11
click at [604, 86] on link "Account" at bounding box center [595, 86] width 35 height 11
click at [593, 159] on button "Help" at bounding box center [587, 157] width 19 height 13
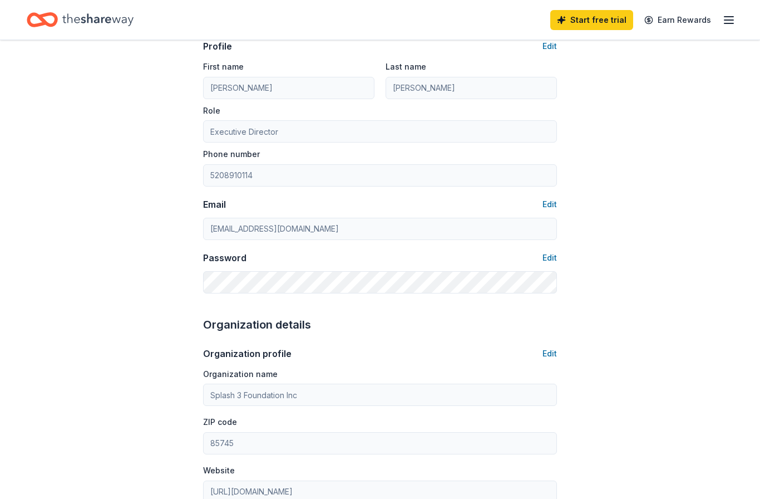
scroll to position [83, 0]
click at [551, 259] on button "Edit" at bounding box center [549, 257] width 14 height 13
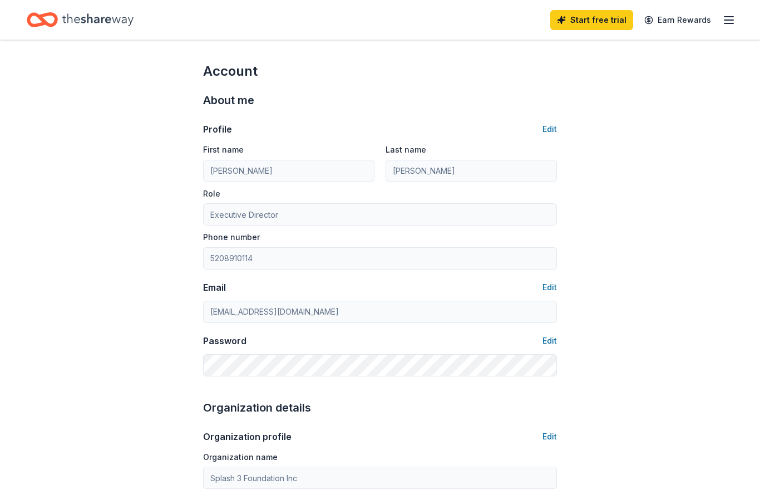
scroll to position [129, 0]
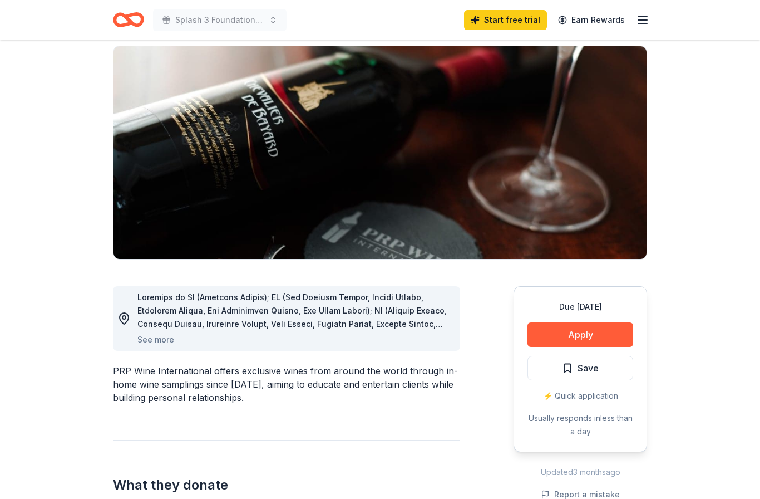
scroll to position [79, 0]
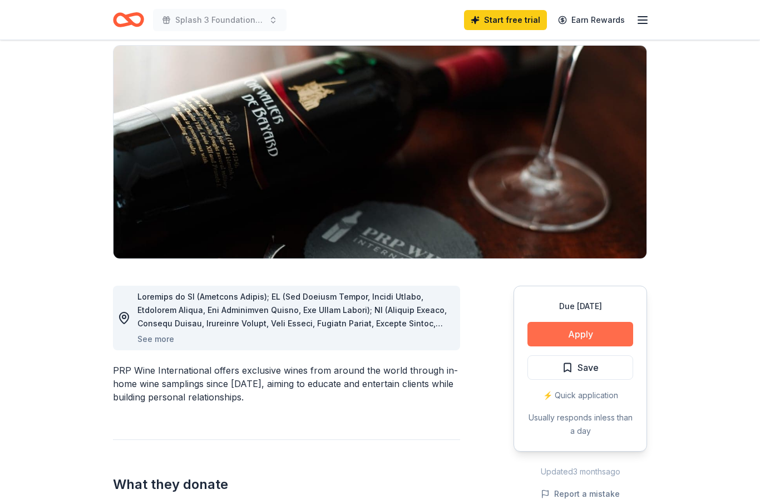
click at [582, 334] on button "Apply" at bounding box center [580, 334] width 106 height 24
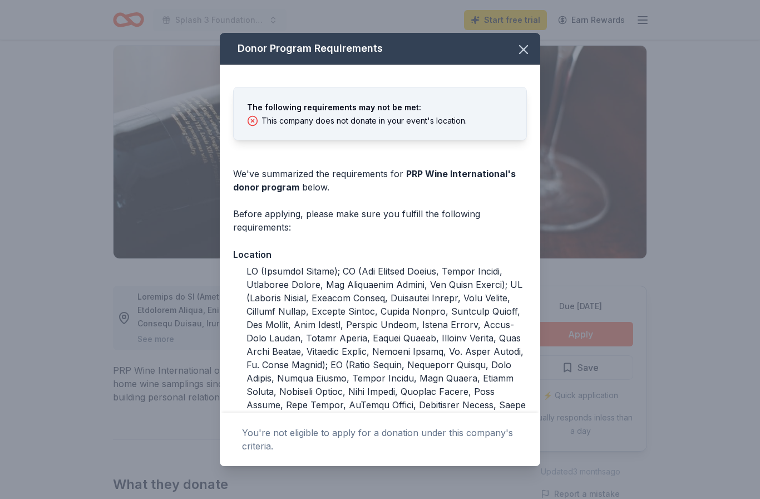
scroll to position [0, 0]
click at [522, 52] on icon "button" at bounding box center [524, 50] width 8 height 8
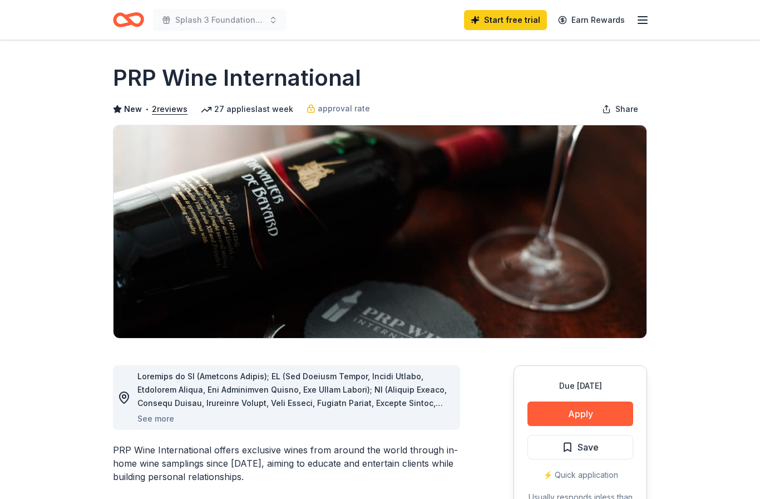
click at [648, 24] on icon "button" at bounding box center [642, 19] width 13 height 13
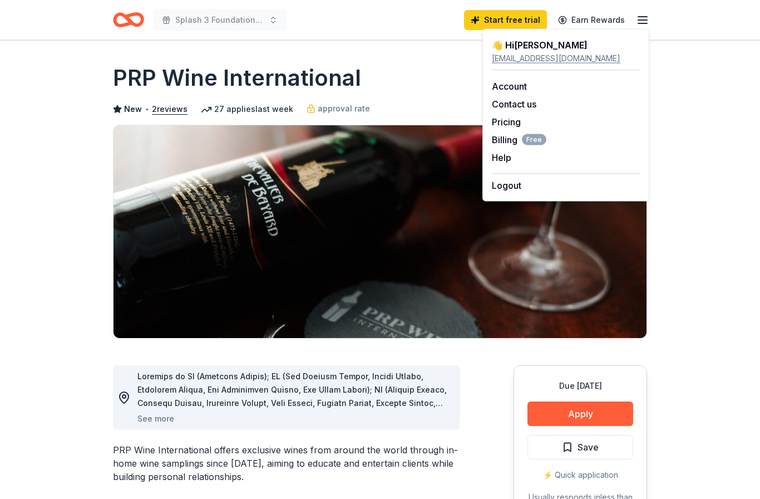
click at [532, 53] on div "[EMAIL_ADDRESS][DOMAIN_NAME]" at bounding box center [566, 58] width 148 height 13
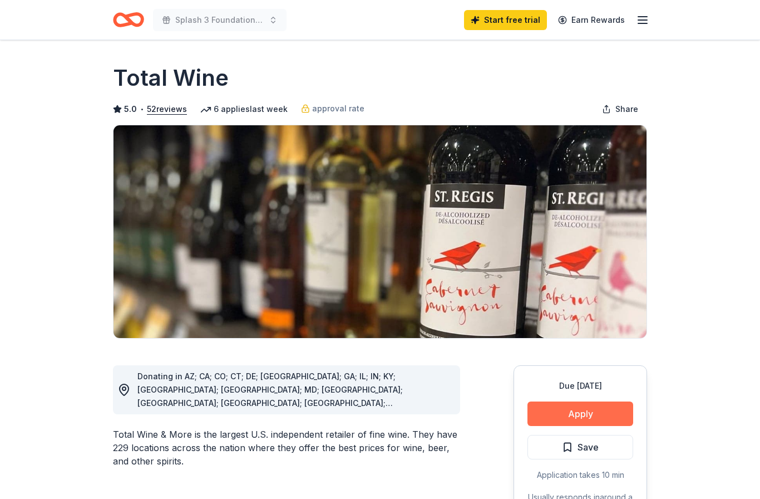
click at [581, 414] on button "Apply" at bounding box center [580, 413] width 106 height 24
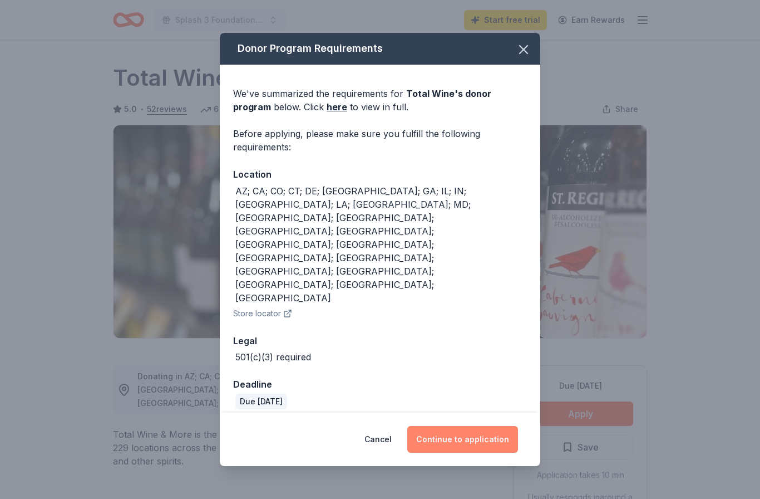
click at [465, 426] on button "Continue to application" at bounding box center [462, 439] width 111 height 27
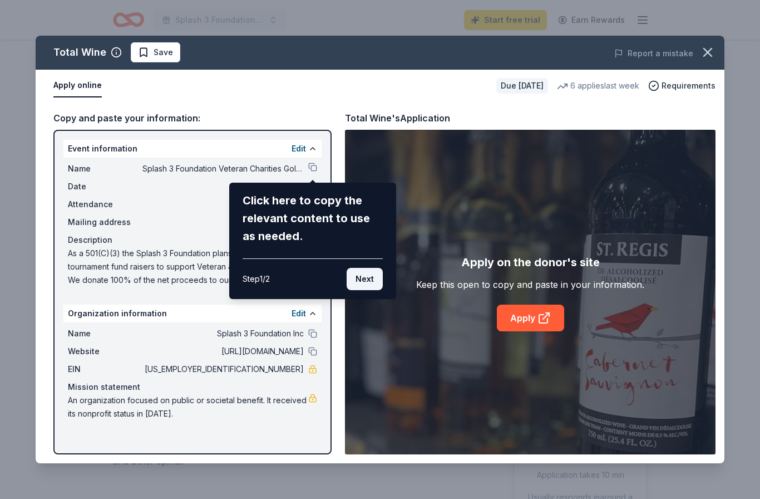
click at [366, 279] on button "Next" at bounding box center [365, 279] width 36 height 22
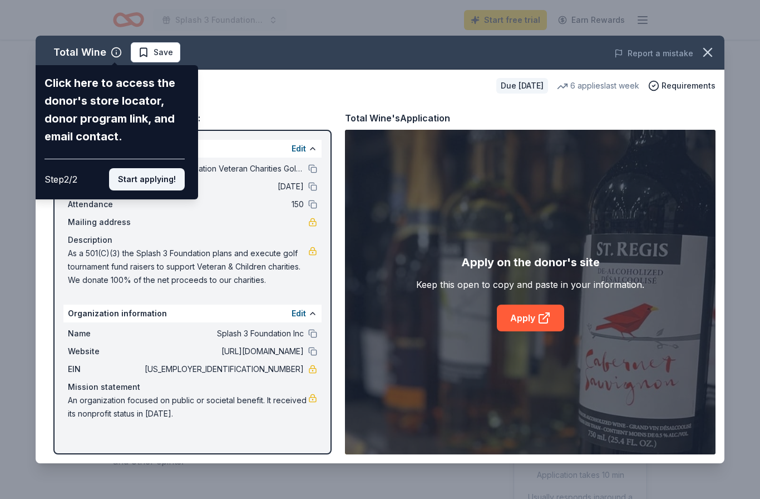
click at [147, 168] on button "Start applying!" at bounding box center [147, 179] width 76 height 22
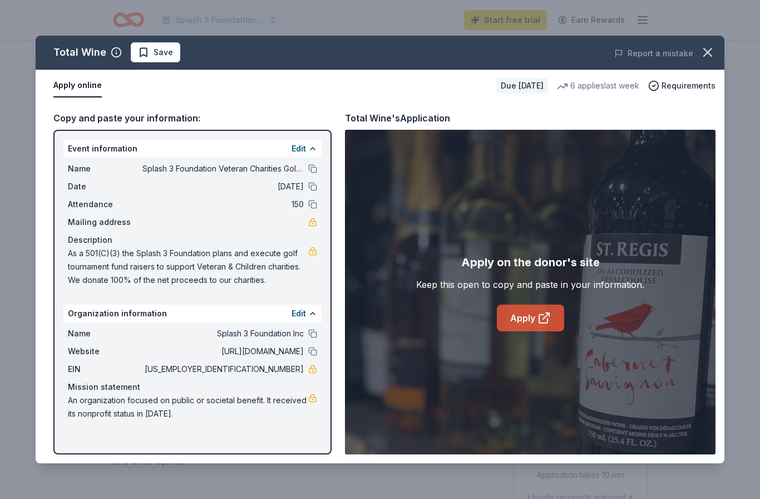
click at [524, 316] on link "Apply" at bounding box center [530, 317] width 67 height 27
